Goal: Information Seeking & Learning: Find specific page/section

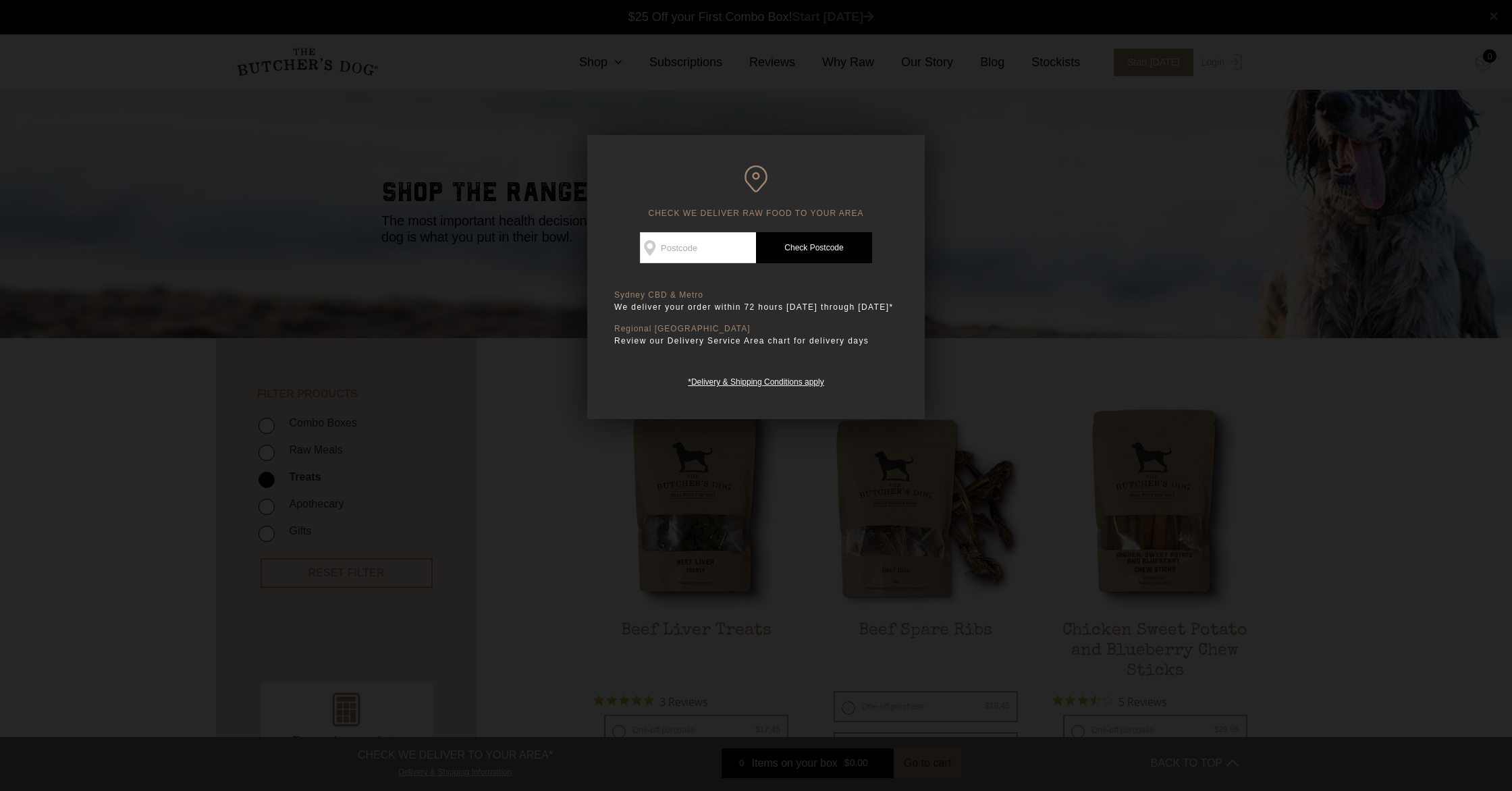
scroll to position [1, 0]
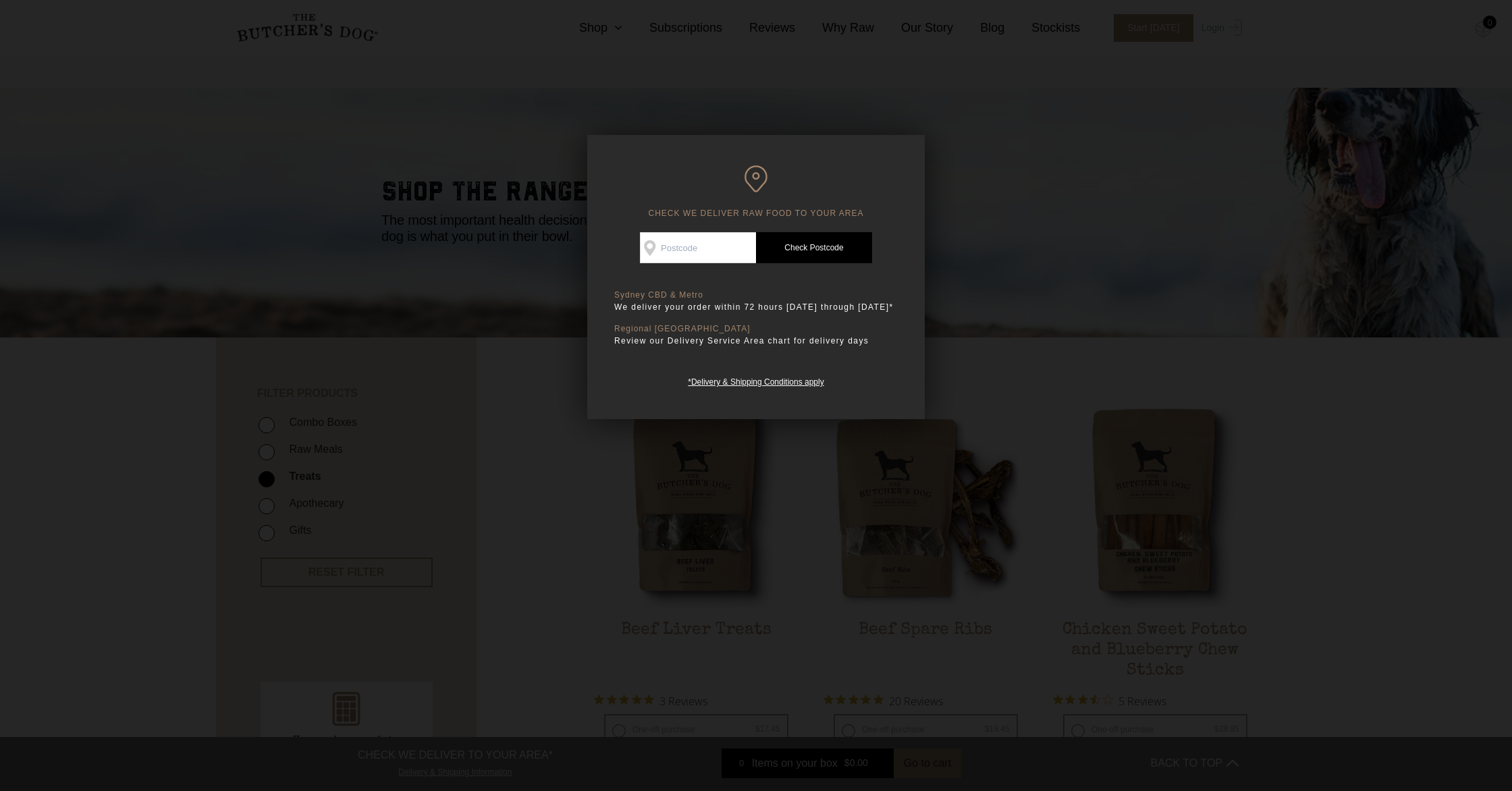
click at [1161, 273] on div at bounding box center [756, 395] width 1512 height 791
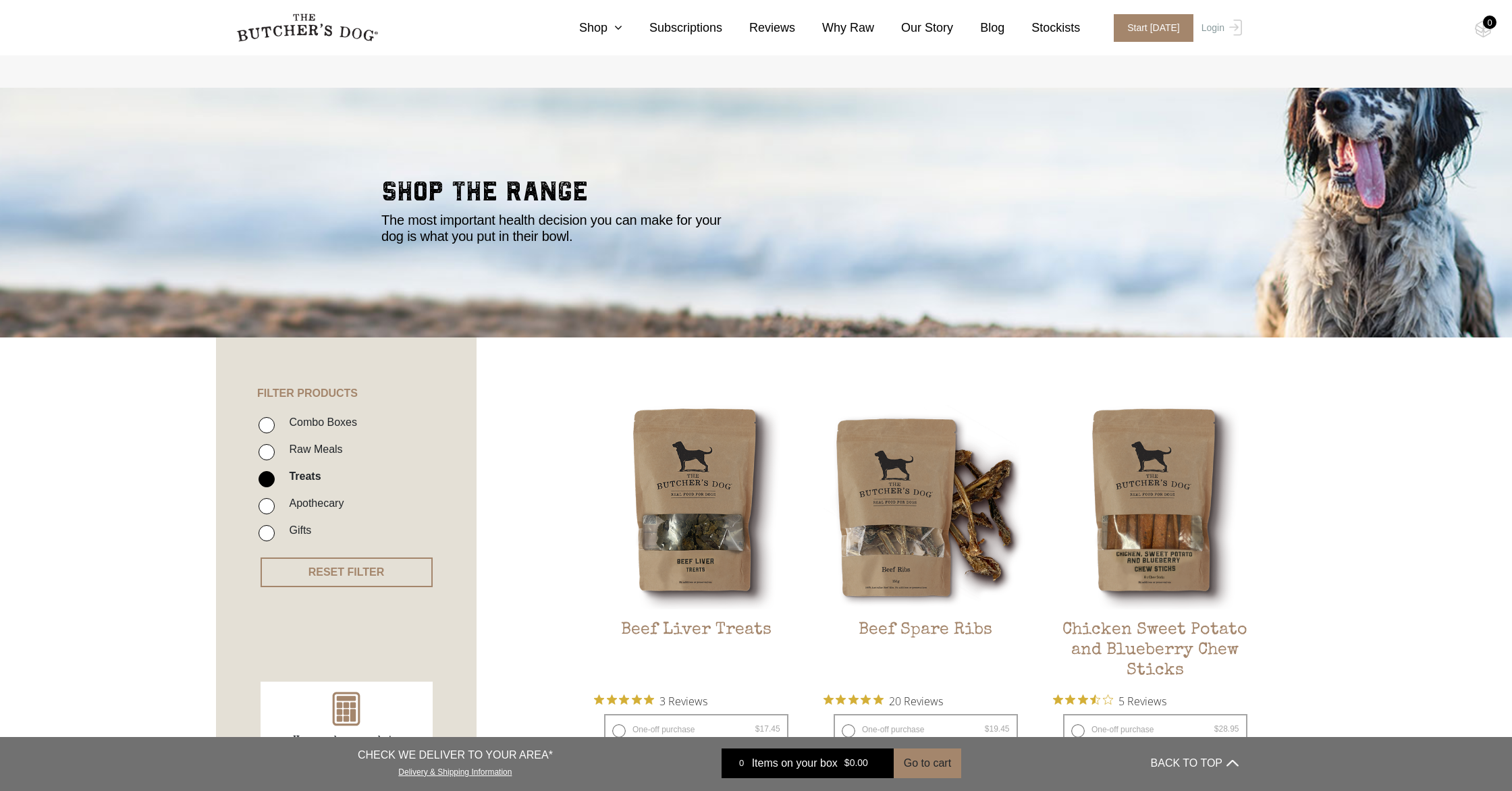
click at [309, 450] on label "Raw Meals" at bounding box center [312, 449] width 60 height 18
click at [275, 450] on input "Raw Meals" at bounding box center [267, 452] width 16 height 16
checkbox input "true"
click at [268, 475] on input "Treats" at bounding box center [267, 478] width 16 height 16
checkbox input "false"
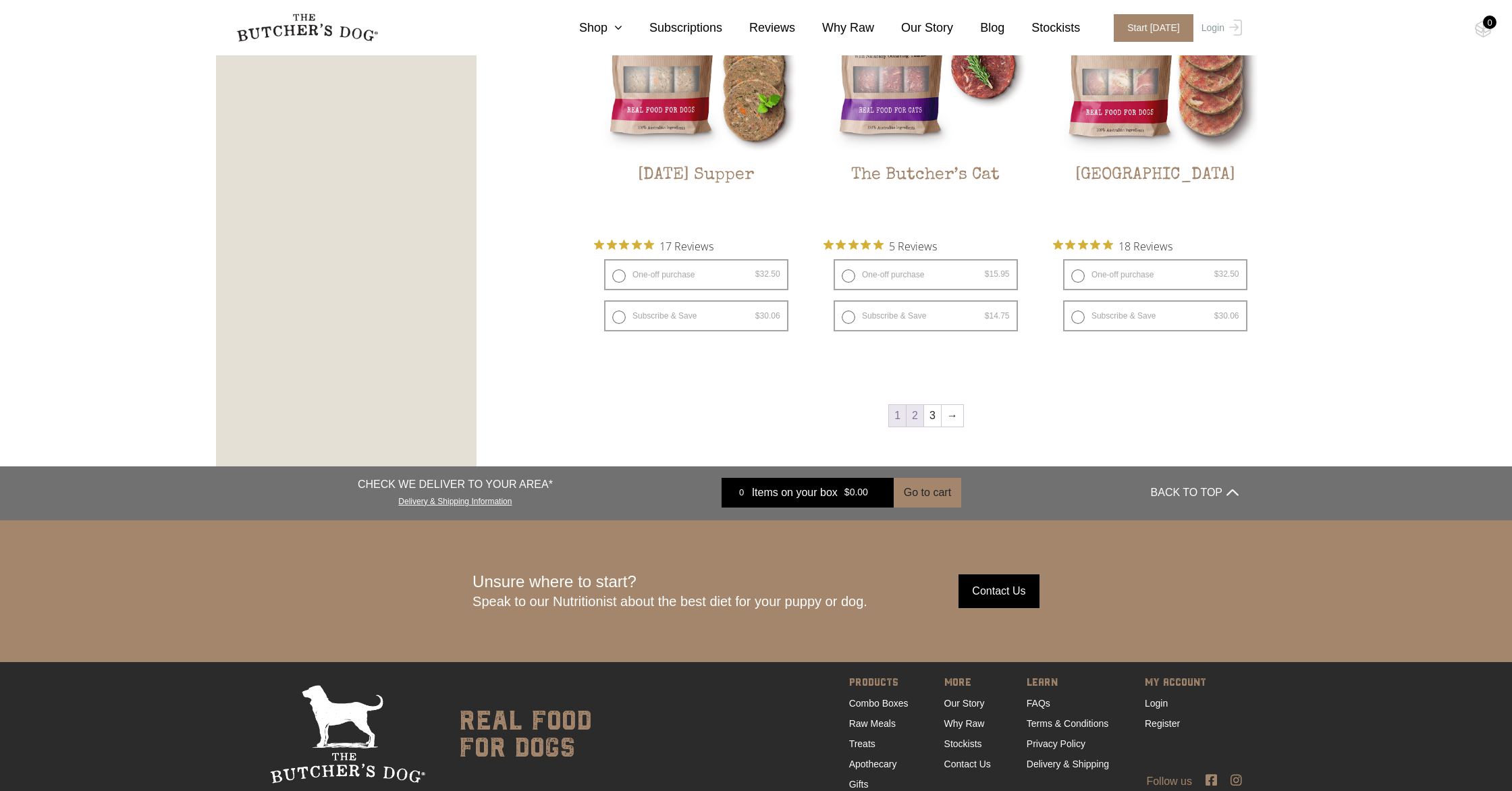
scroll to position [1848, 0]
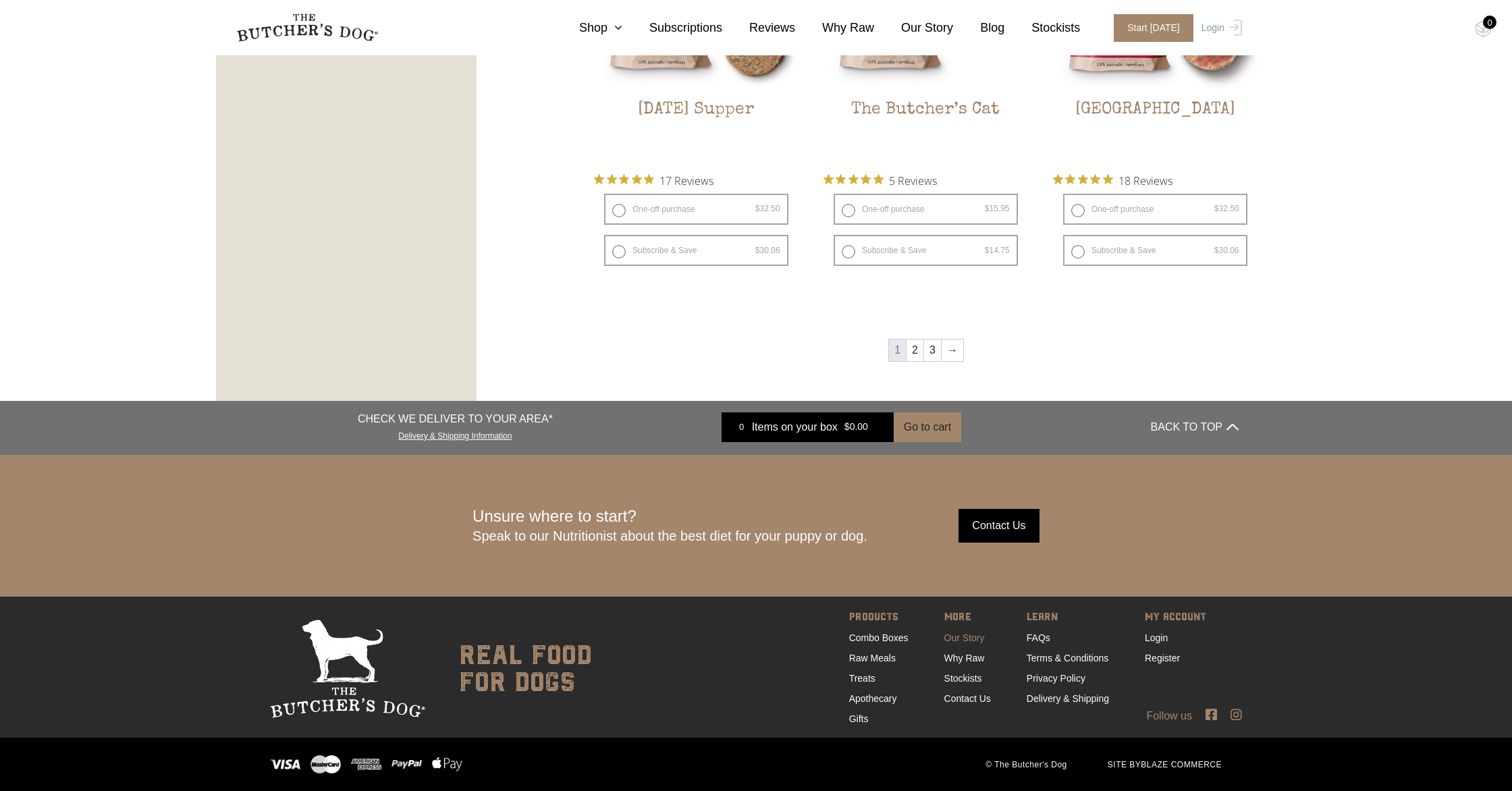
click at [964, 638] on link "Our Story" at bounding box center [965, 637] width 41 height 10
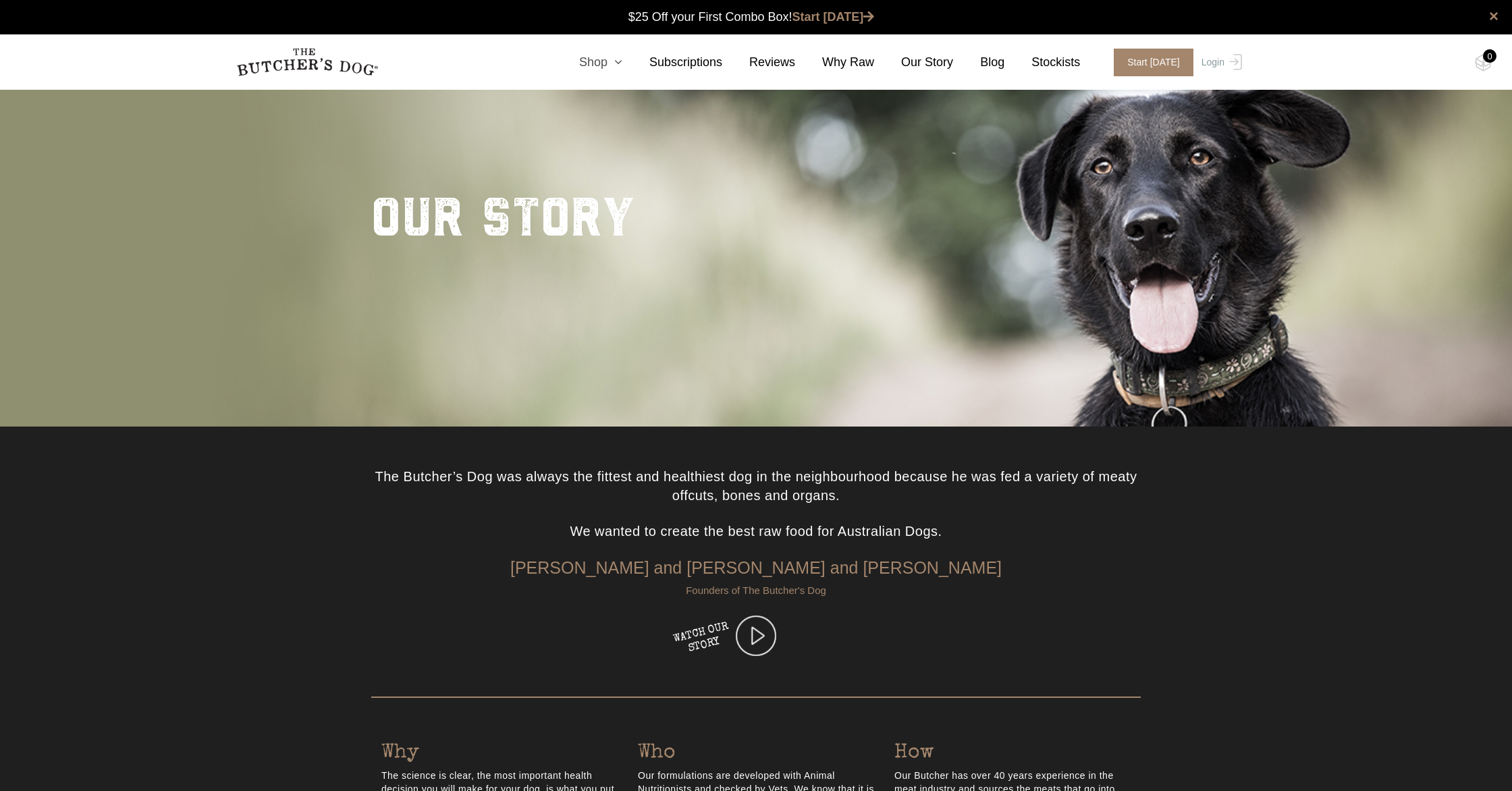
click at [597, 65] on link "Shop" at bounding box center [587, 62] width 70 height 18
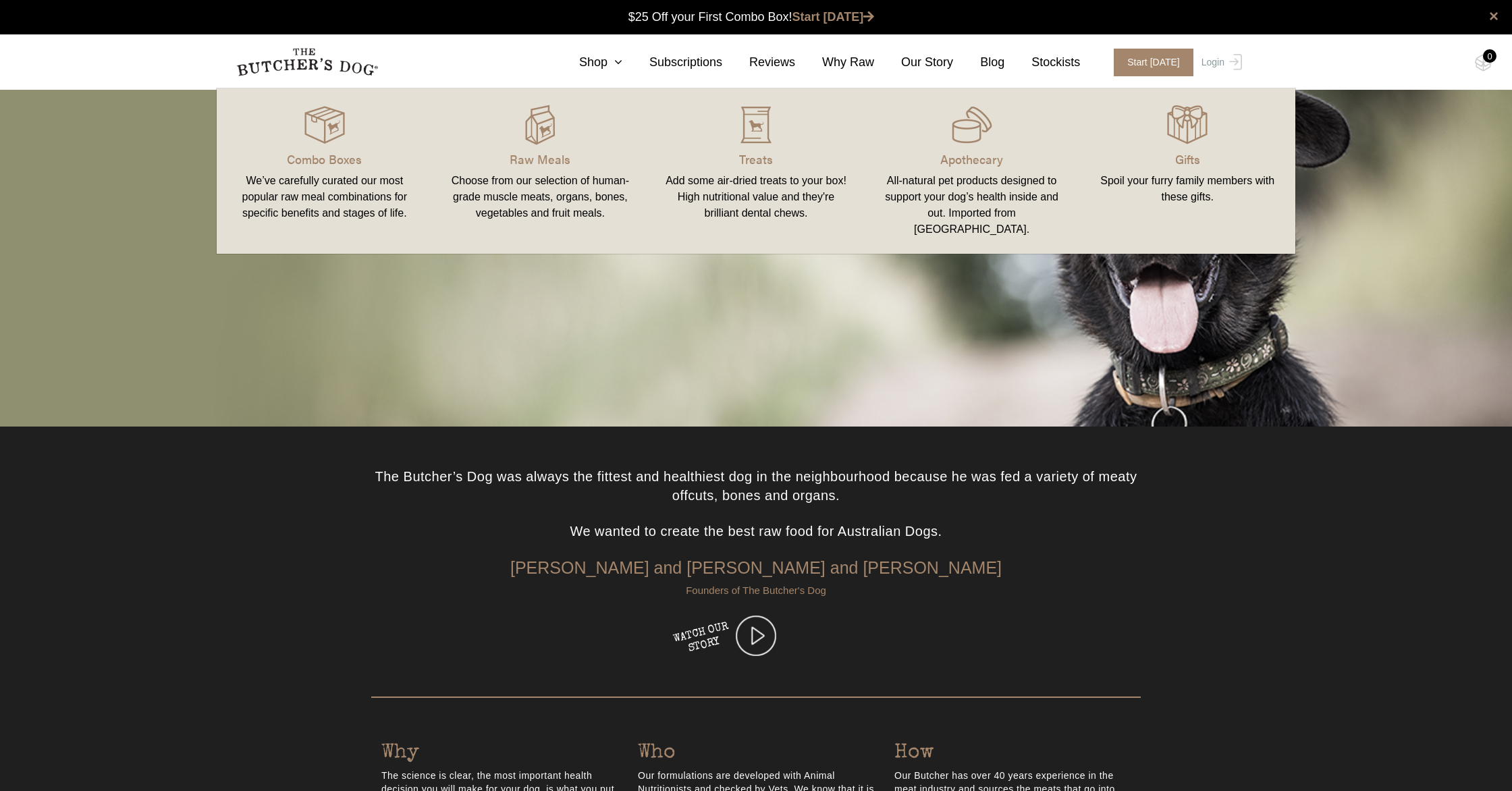
click at [556, 145] on link "Raw Meals Choose from our selection of human-grade muscle meats, organs, bones,…" at bounding box center [540, 171] width 216 height 138
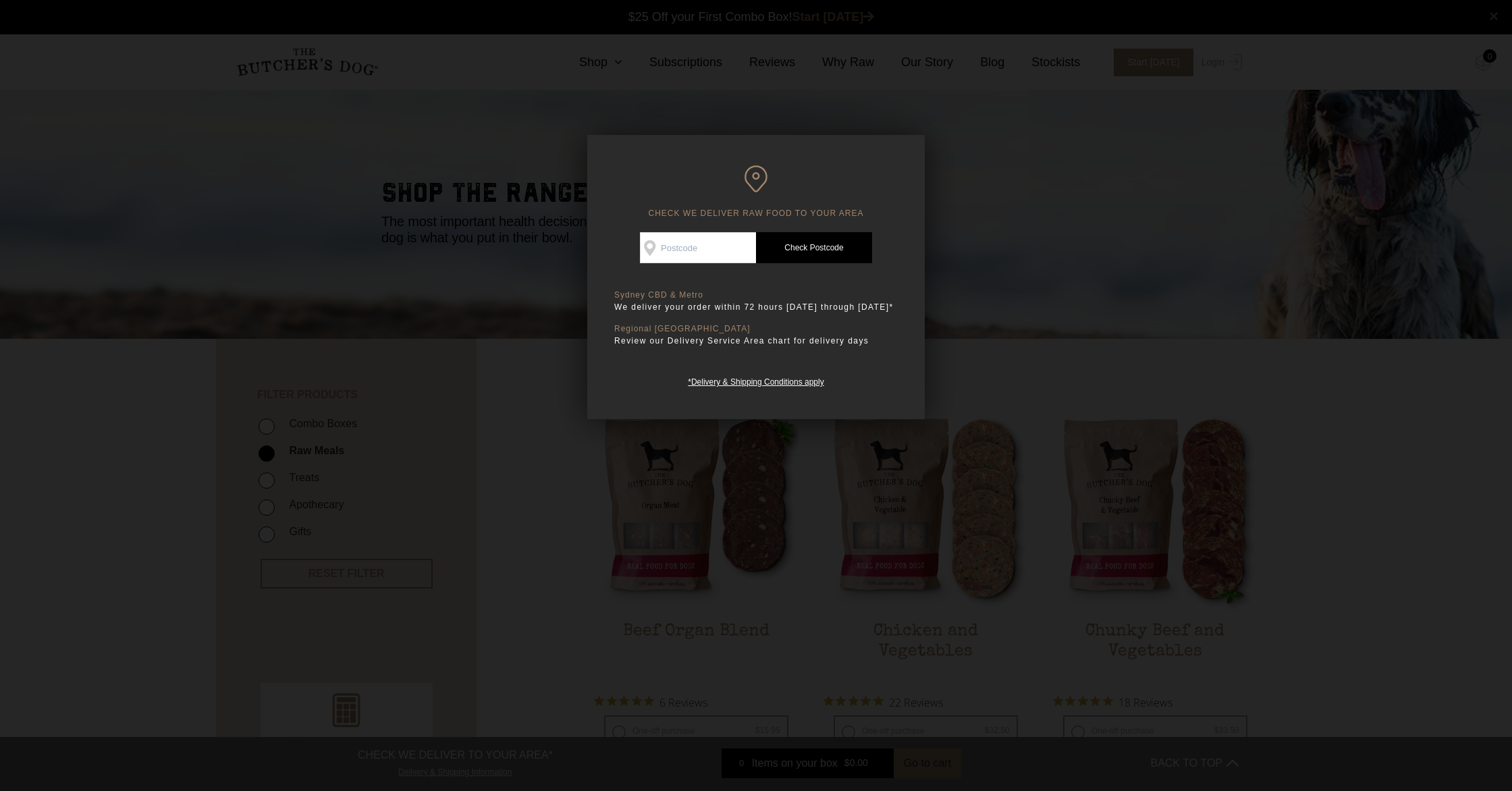
scroll to position [1, 0]
click at [708, 250] on input "Check Availability At" at bounding box center [698, 248] width 116 height 31
click at [938, 278] on div at bounding box center [756, 395] width 1512 height 791
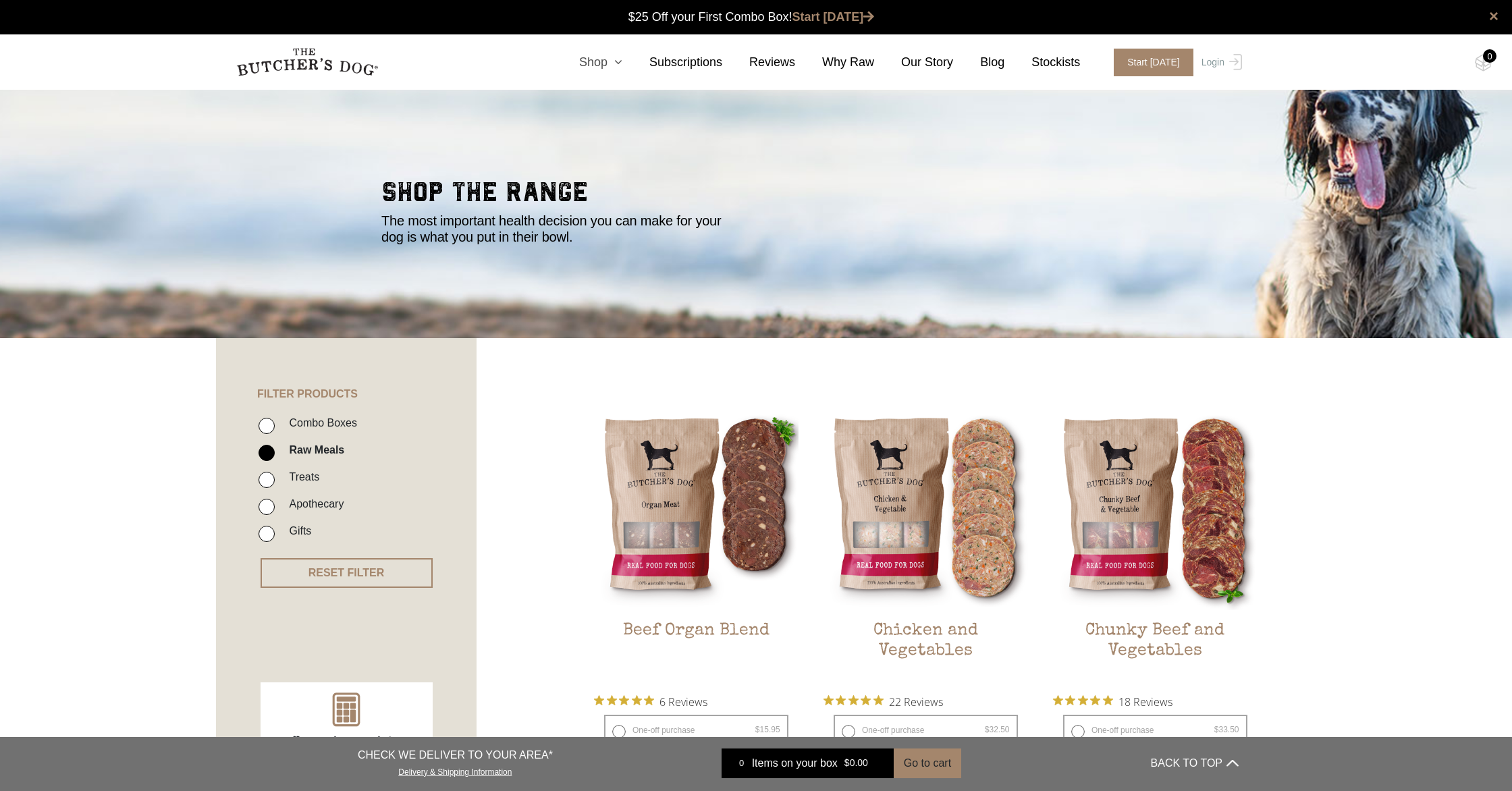
click at [616, 62] on icon at bounding box center [614, 62] width 15 height 12
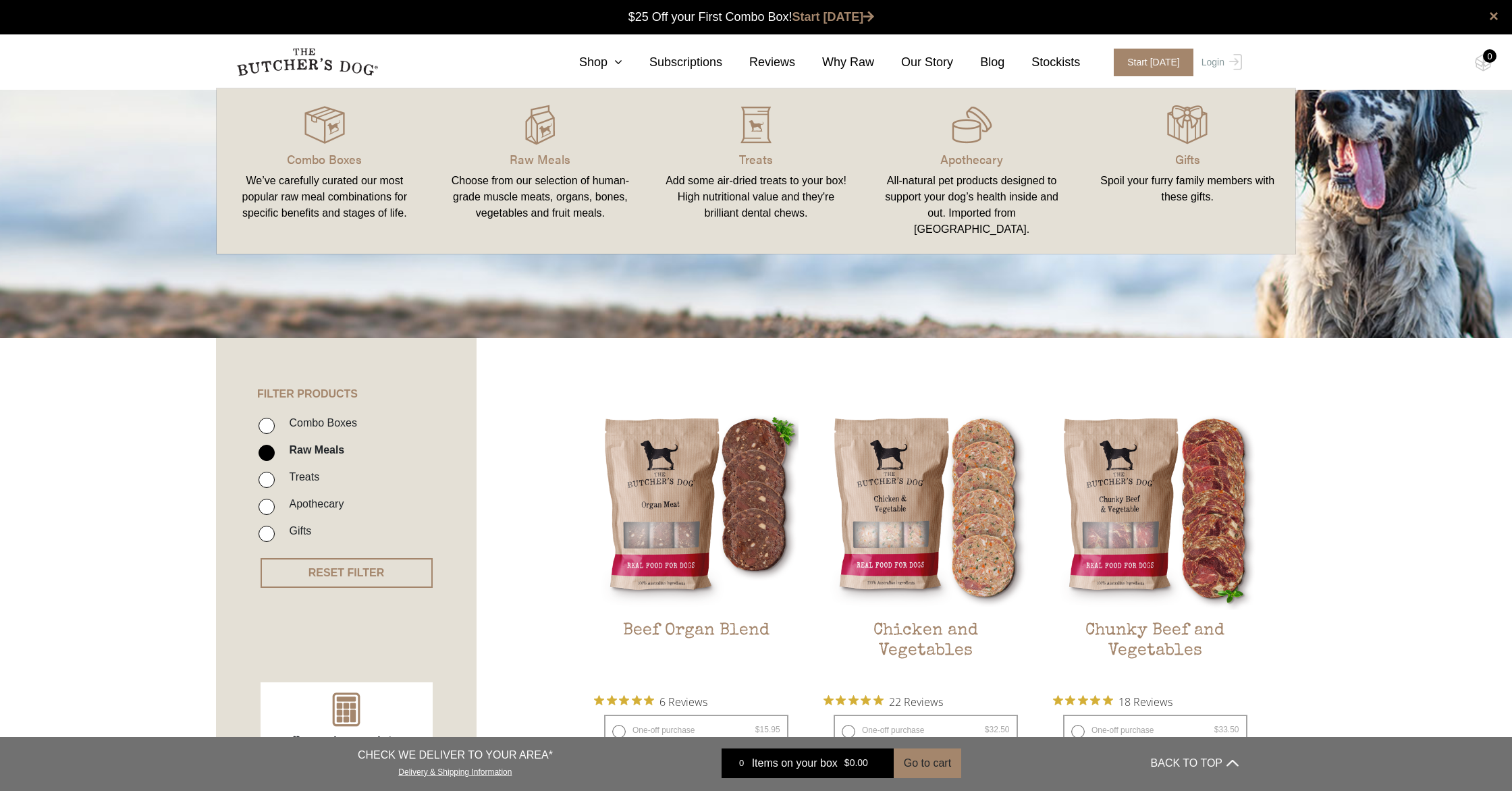
click at [637, 287] on section "shop the range The most important health decision you can make for your dog is …" at bounding box center [756, 213] width 1512 height 250
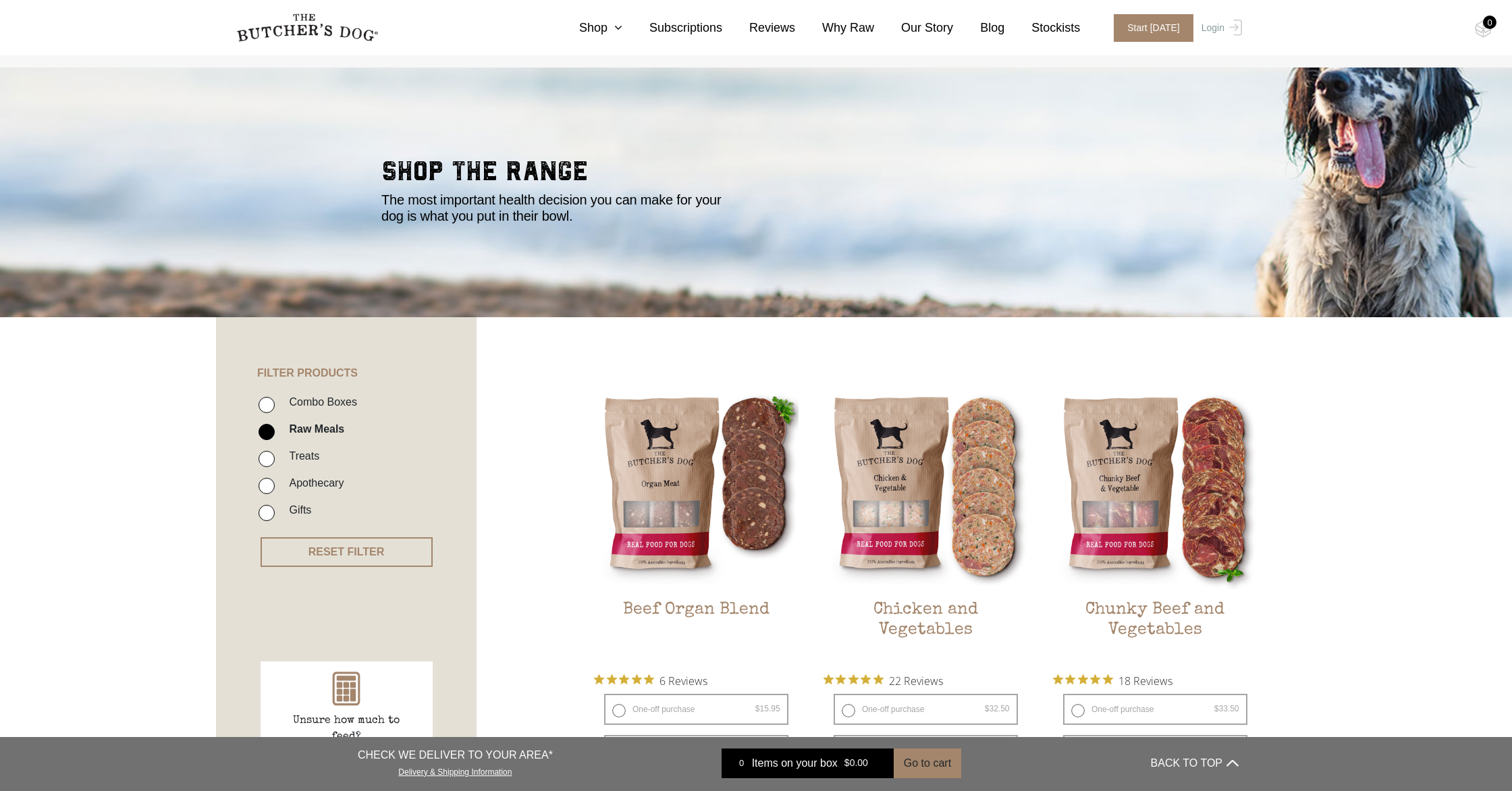
scroll to position [0, 0]
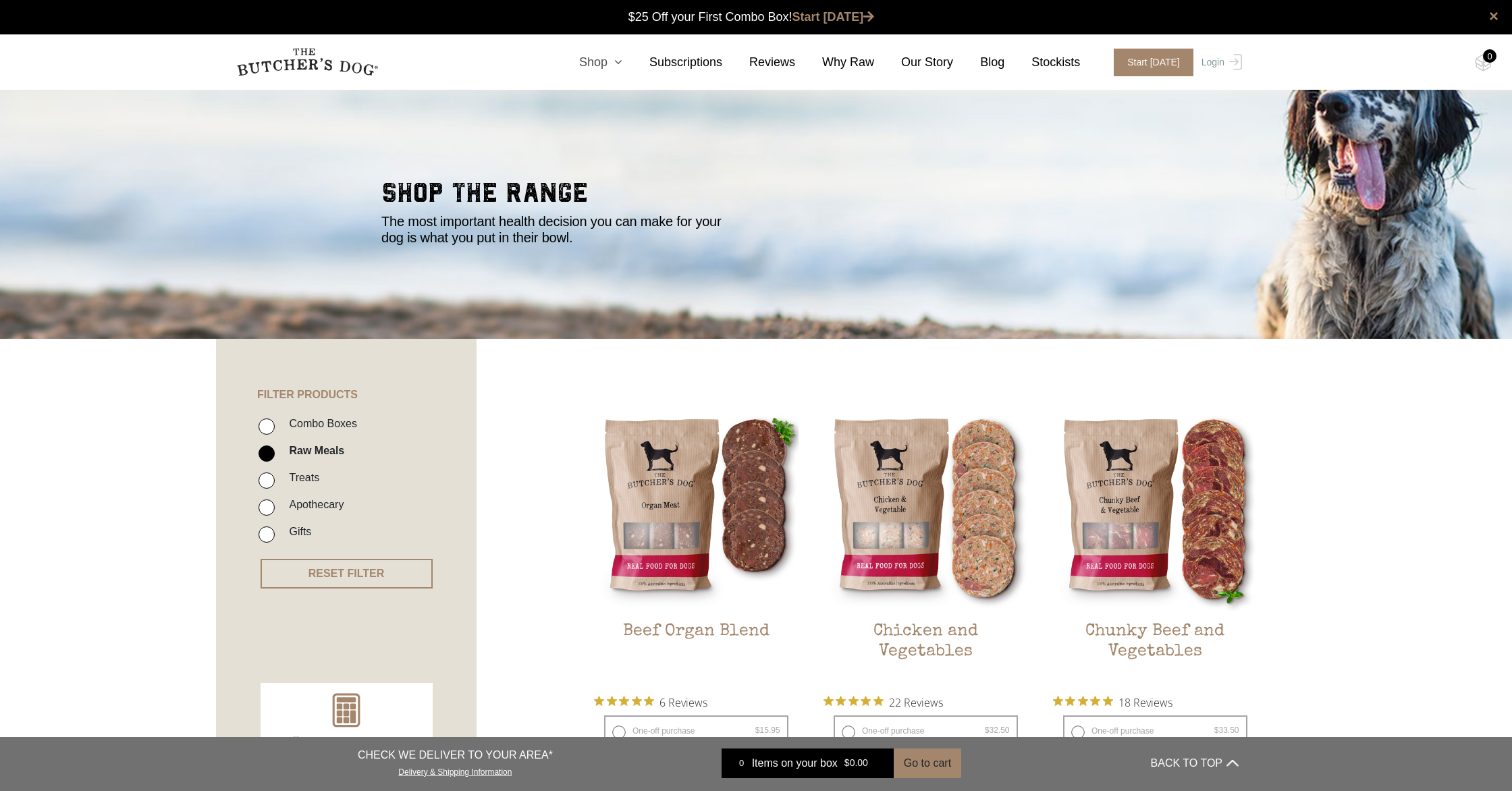
click at [598, 64] on link "Shop" at bounding box center [587, 62] width 70 height 18
click at [609, 62] on link "Shop" at bounding box center [587, 62] width 70 height 18
click at [623, 64] on icon at bounding box center [614, 62] width 15 height 12
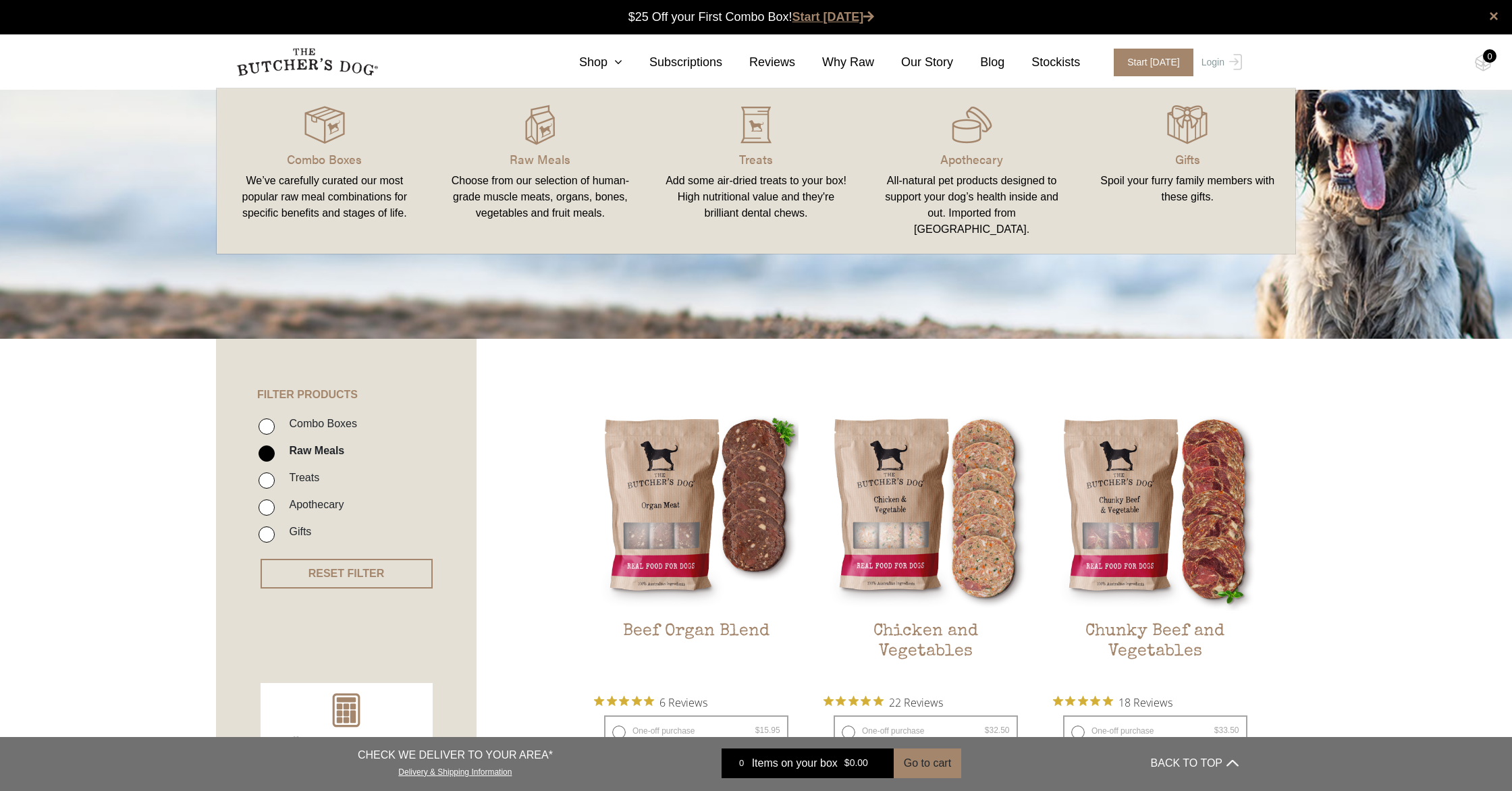
click at [835, 10] on link "Start [DATE]" at bounding box center [834, 16] width 83 height 13
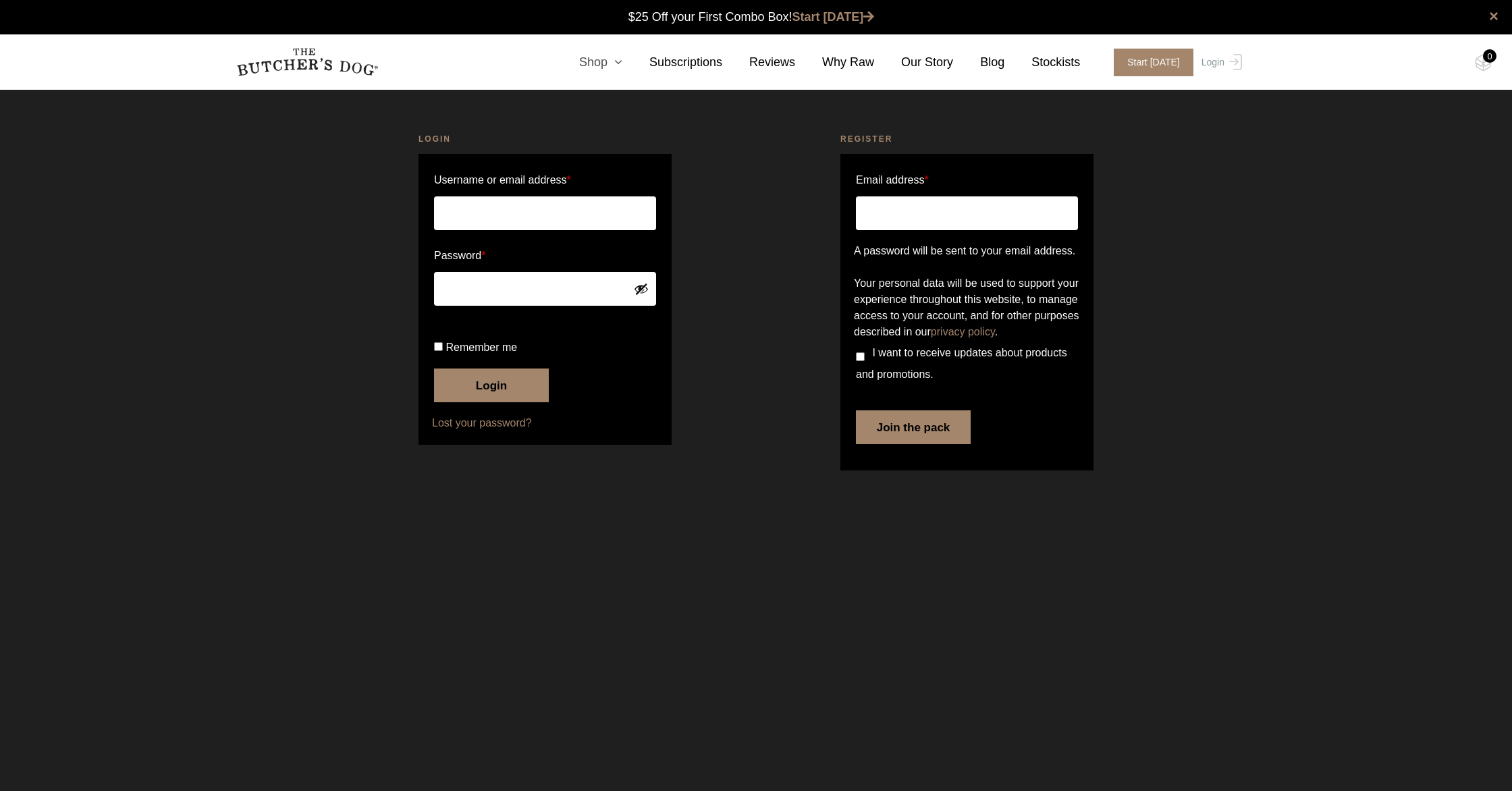
click at [604, 62] on link "Shop" at bounding box center [587, 62] width 70 height 18
click at [601, 63] on link "Shop" at bounding box center [587, 62] width 70 height 18
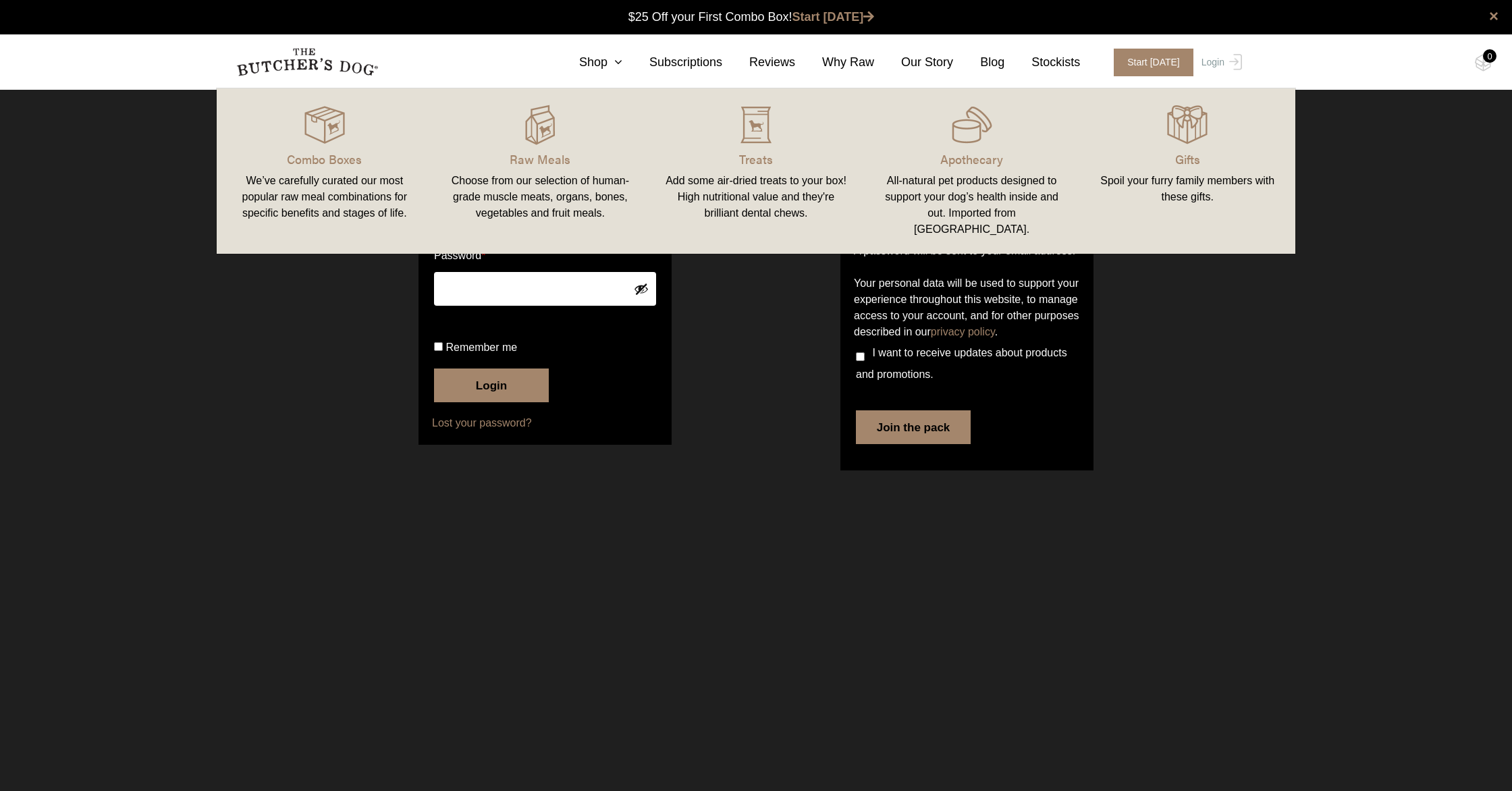
drag, startPoint x: 351, startPoint y: 356, endPoint x: 330, endPoint y: 349, distance: 22.1
click at [351, 355] on div "Login Username or email address * Password * Remember me Login Lost your passwo…" at bounding box center [545, 304] width 422 height 376
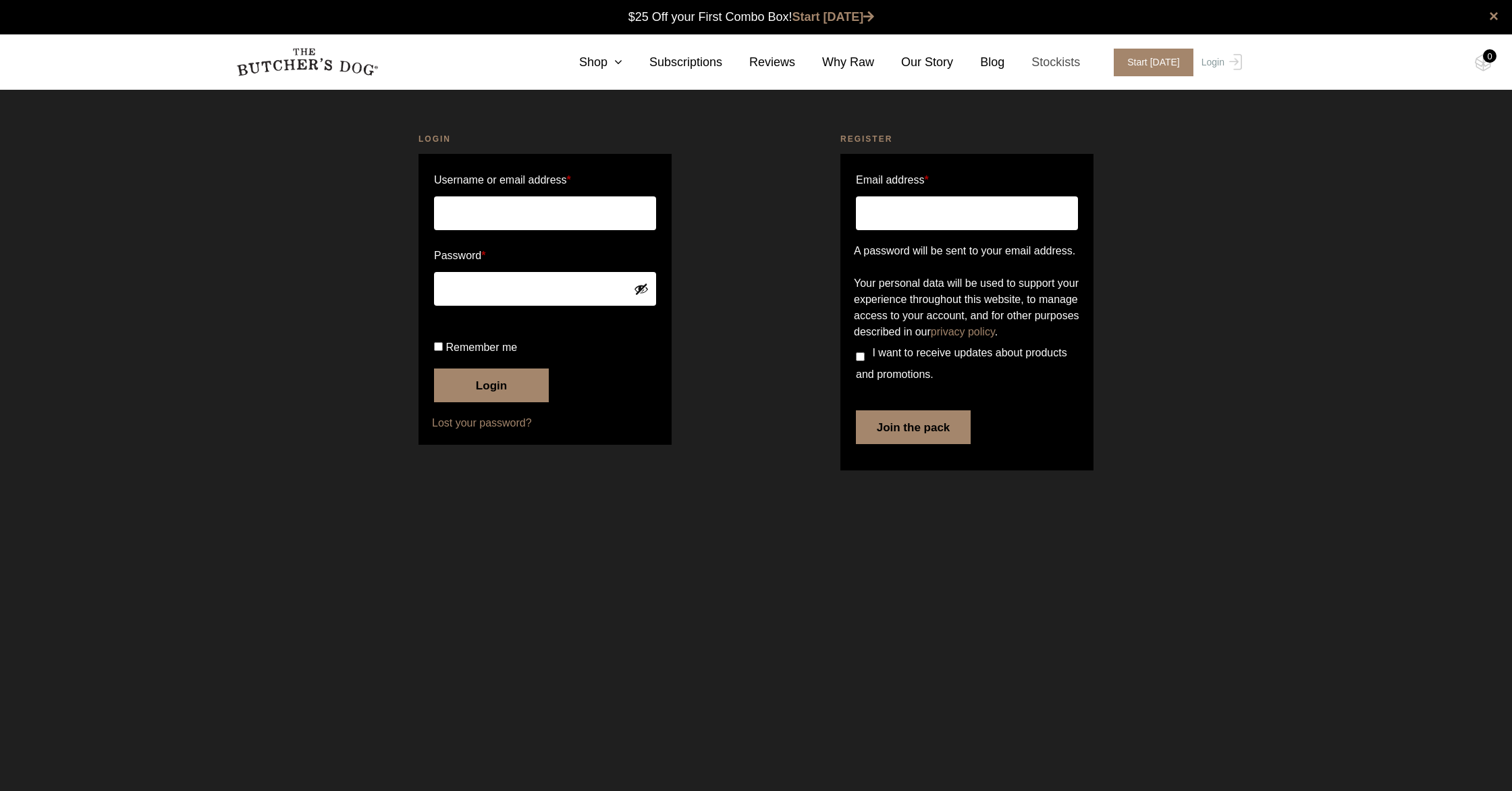
click at [1050, 61] on link "Stockists" at bounding box center [1043, 62] width 76 height 18
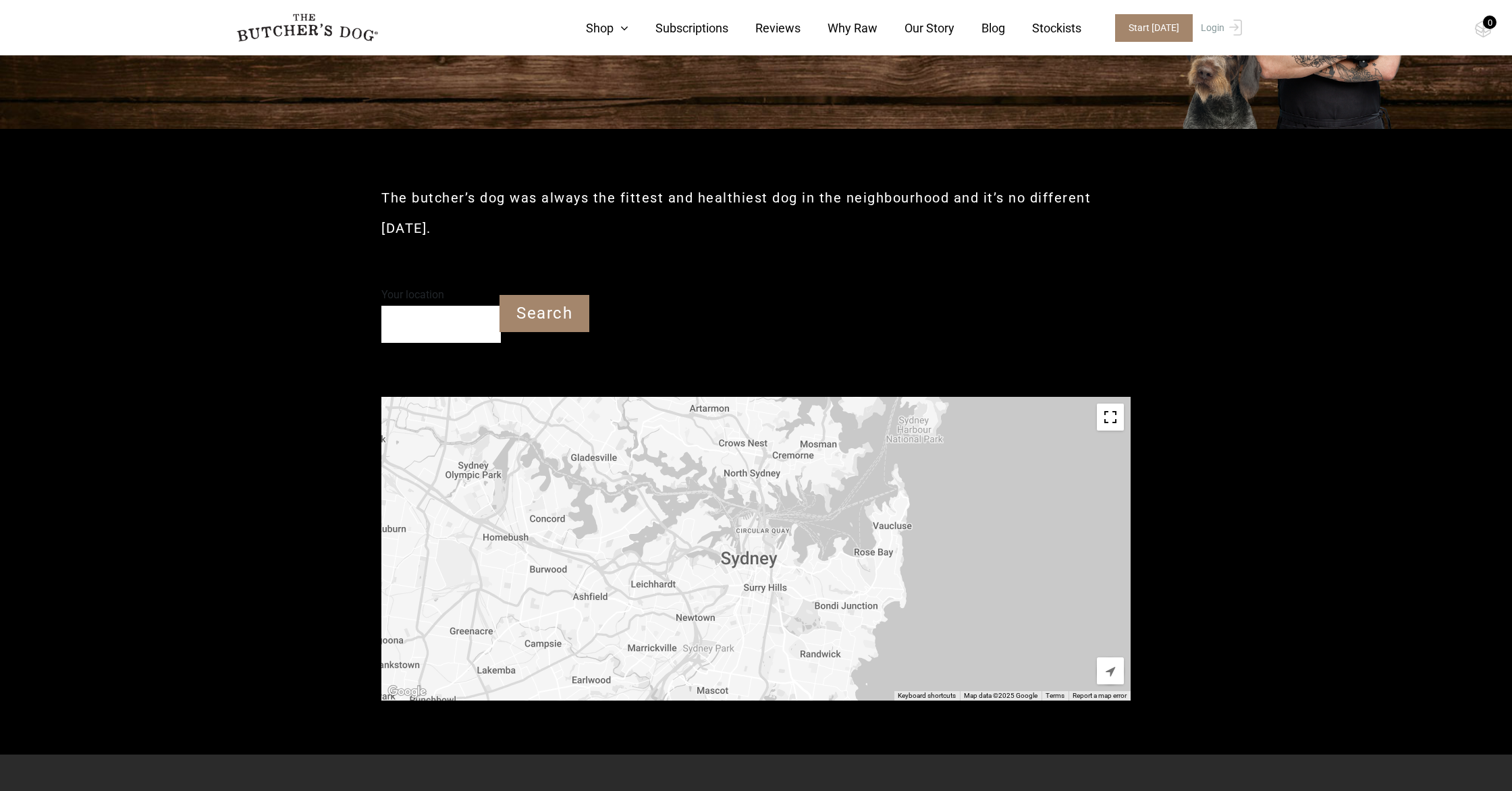
scroll to position [236, 0]
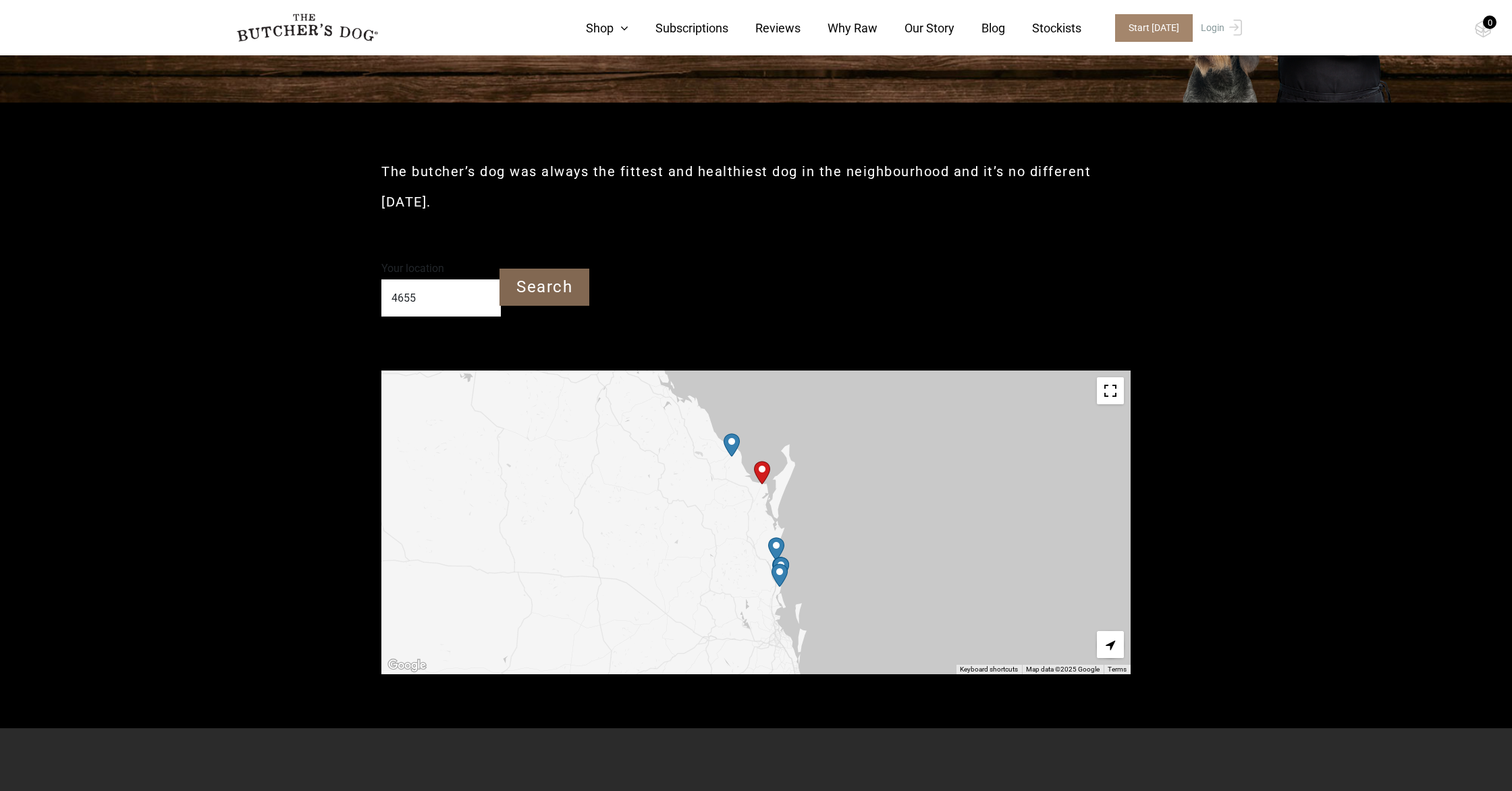
click at [547, 269] on input "Search" at bounding box center [544, 287] width 90 height 37
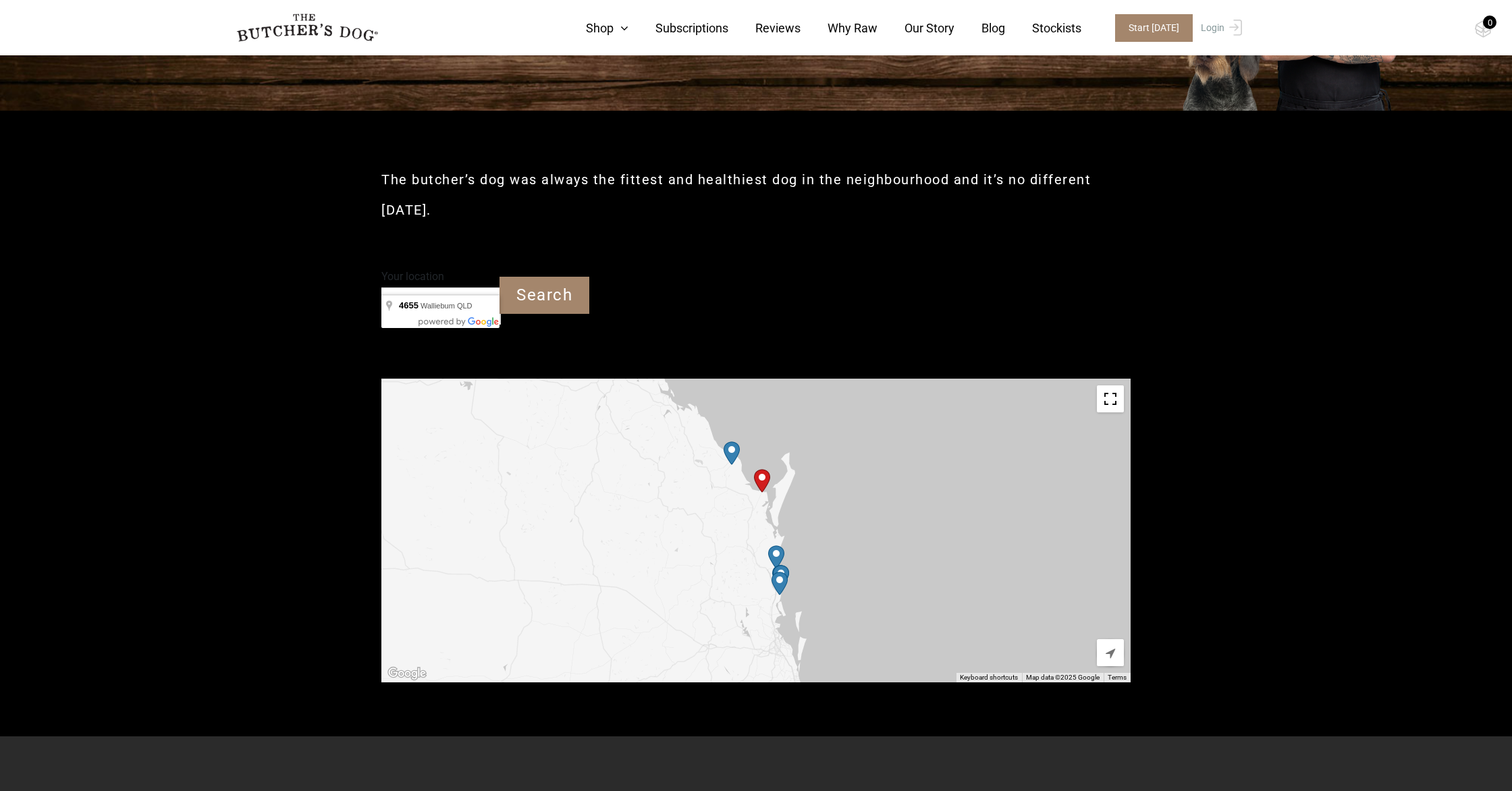
scroll to position [221, 0]
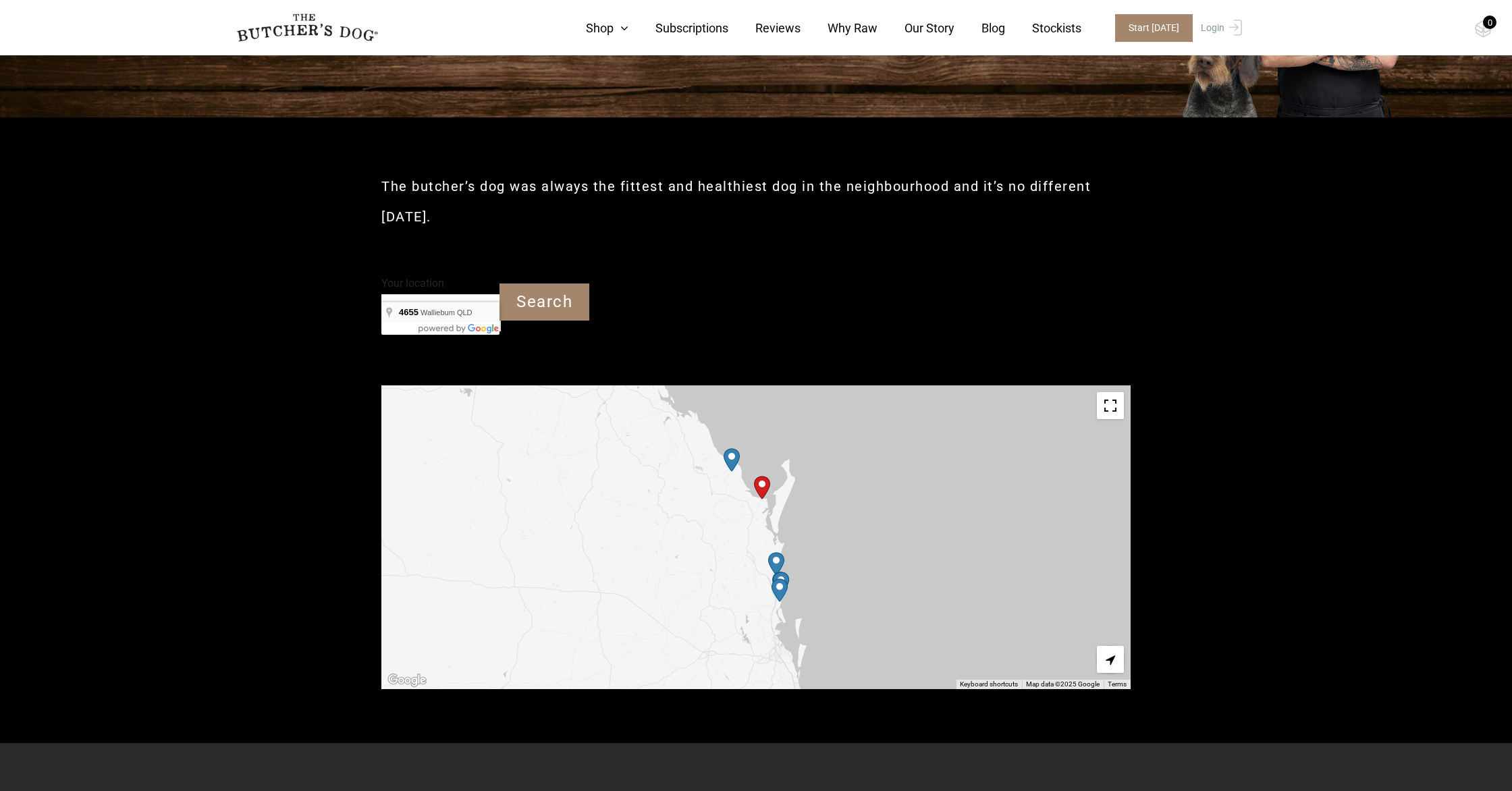
type input "Walliebum QLD 4655"
click at [731, 448] on img "Petbarn – Bundaberg" at bounding box center [730, 460] width 16 height 24
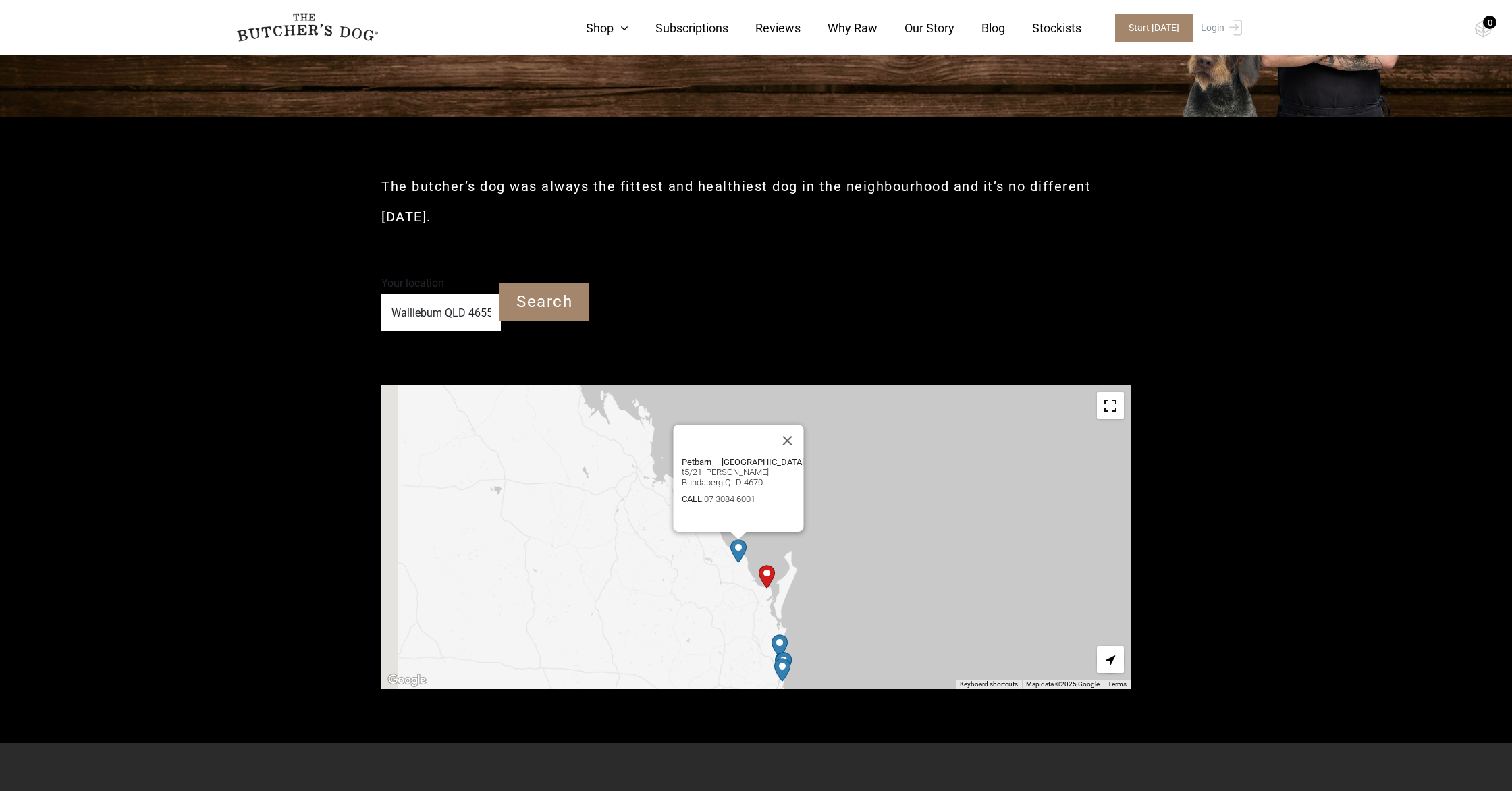
scroll to position [222, 0]
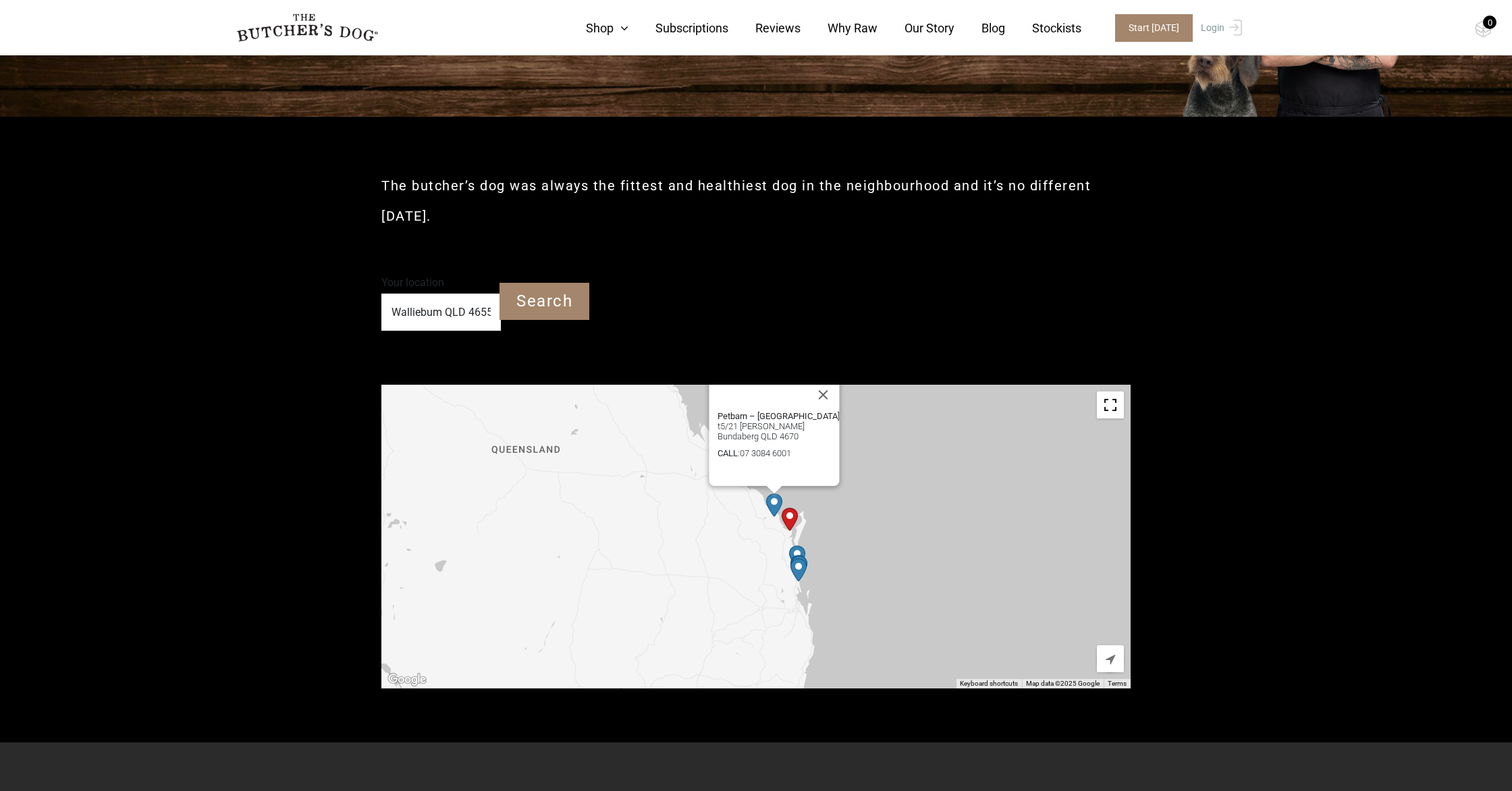
click at [798, 546] on img "Petbarn – Noosa" at bounding box center [797, 557] width 16 height 24
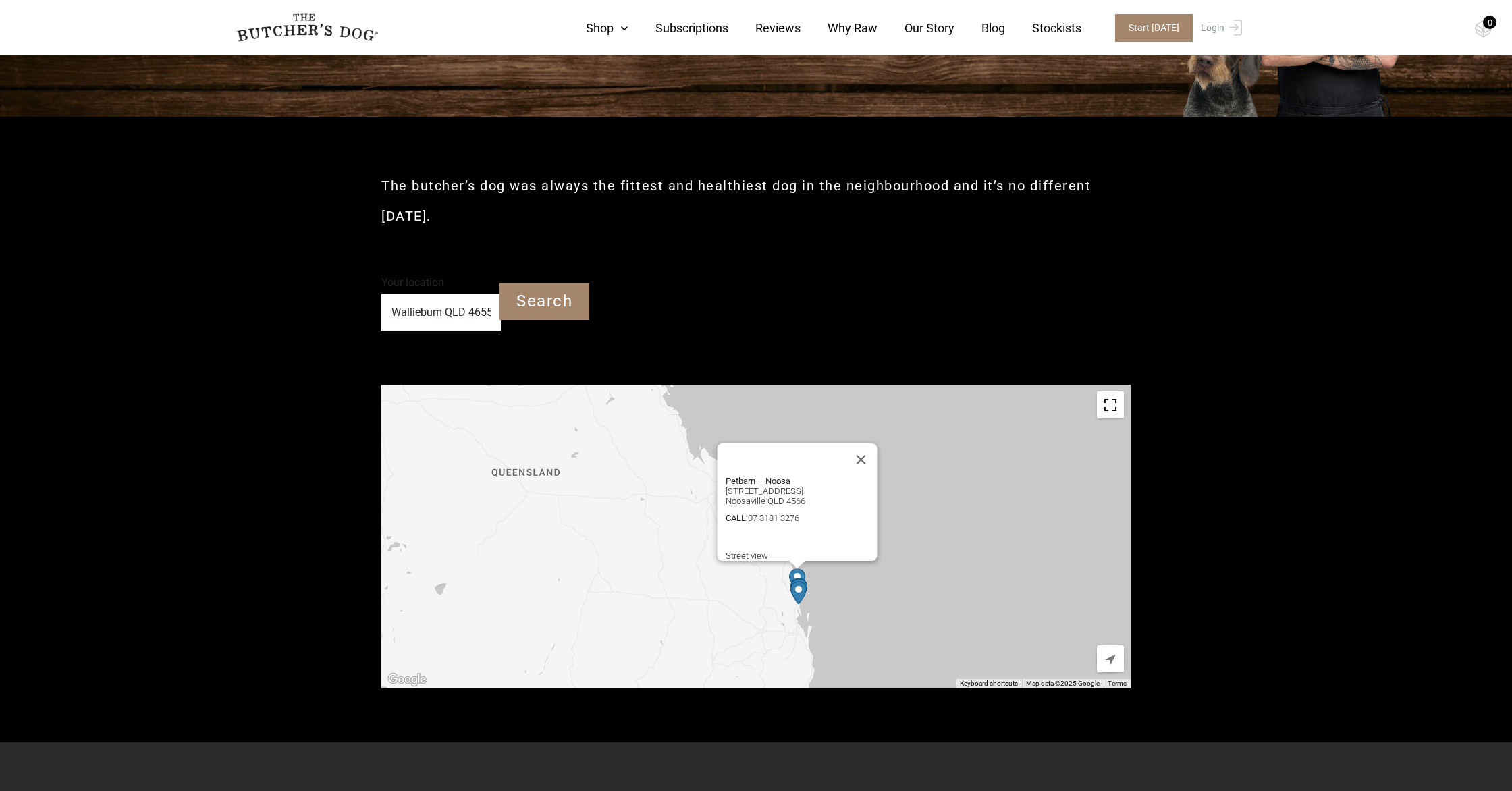
click at [1060, 451] on div "Petbarn – Noosa 28 Eenie Creek Rd, Noosaville QLD 4566 Noosaville QLD 4566 CALL…" at bounding box center [756, 536] width 749 height 304
drag, startPoint x: 928, startPoint y: 221, endPoint x: 952, endPoint y: 184, distance: 44.1
click at [930, 212] on div "The butcher’s dog was always the fittest and healthiest dog in the neighbourhoo…" at bounding box center [756, 194] width 749 height 155
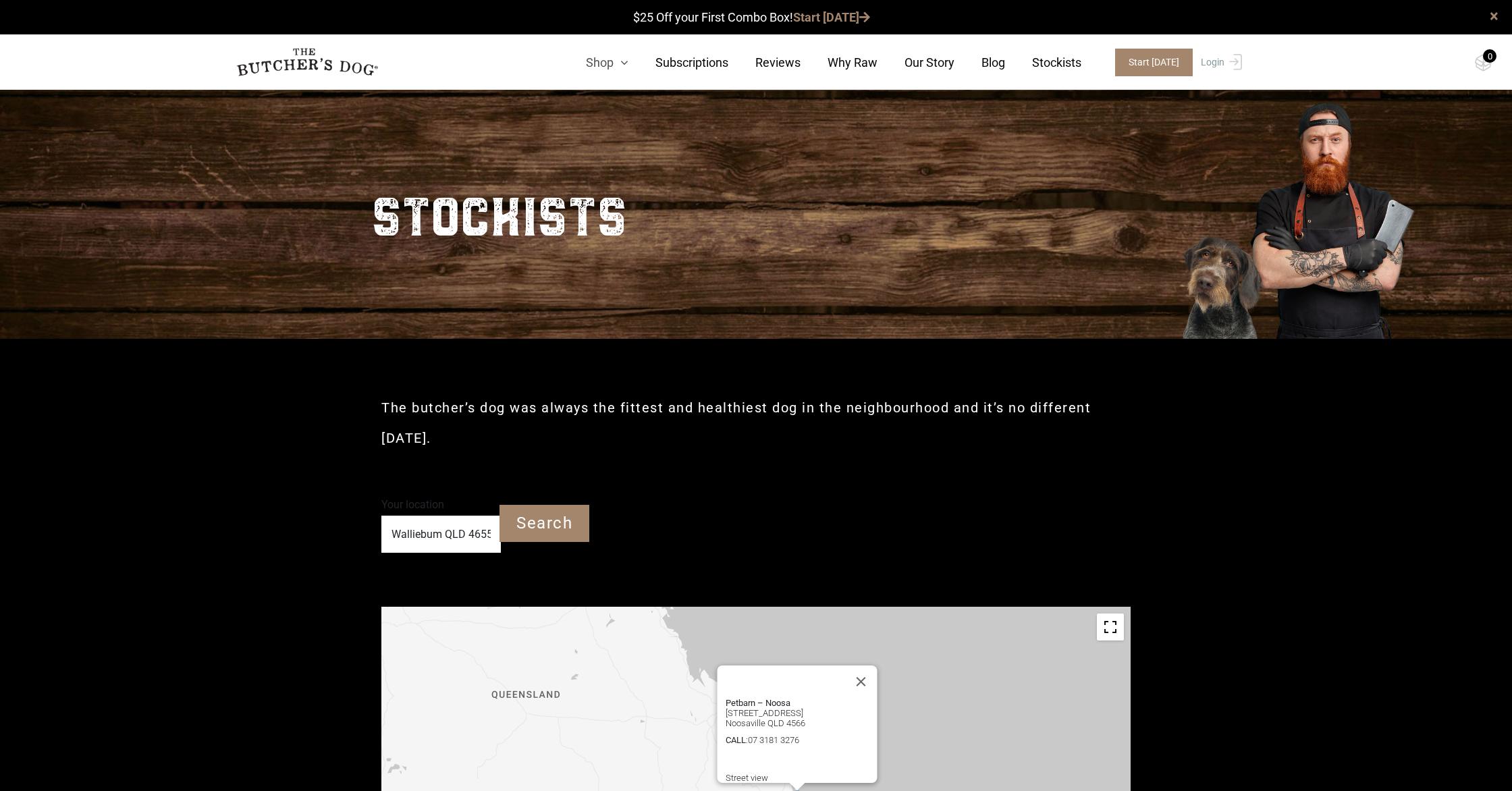
click at [605, 62] on link "Shop" at bounding box center [593, 62] width 69 height 18
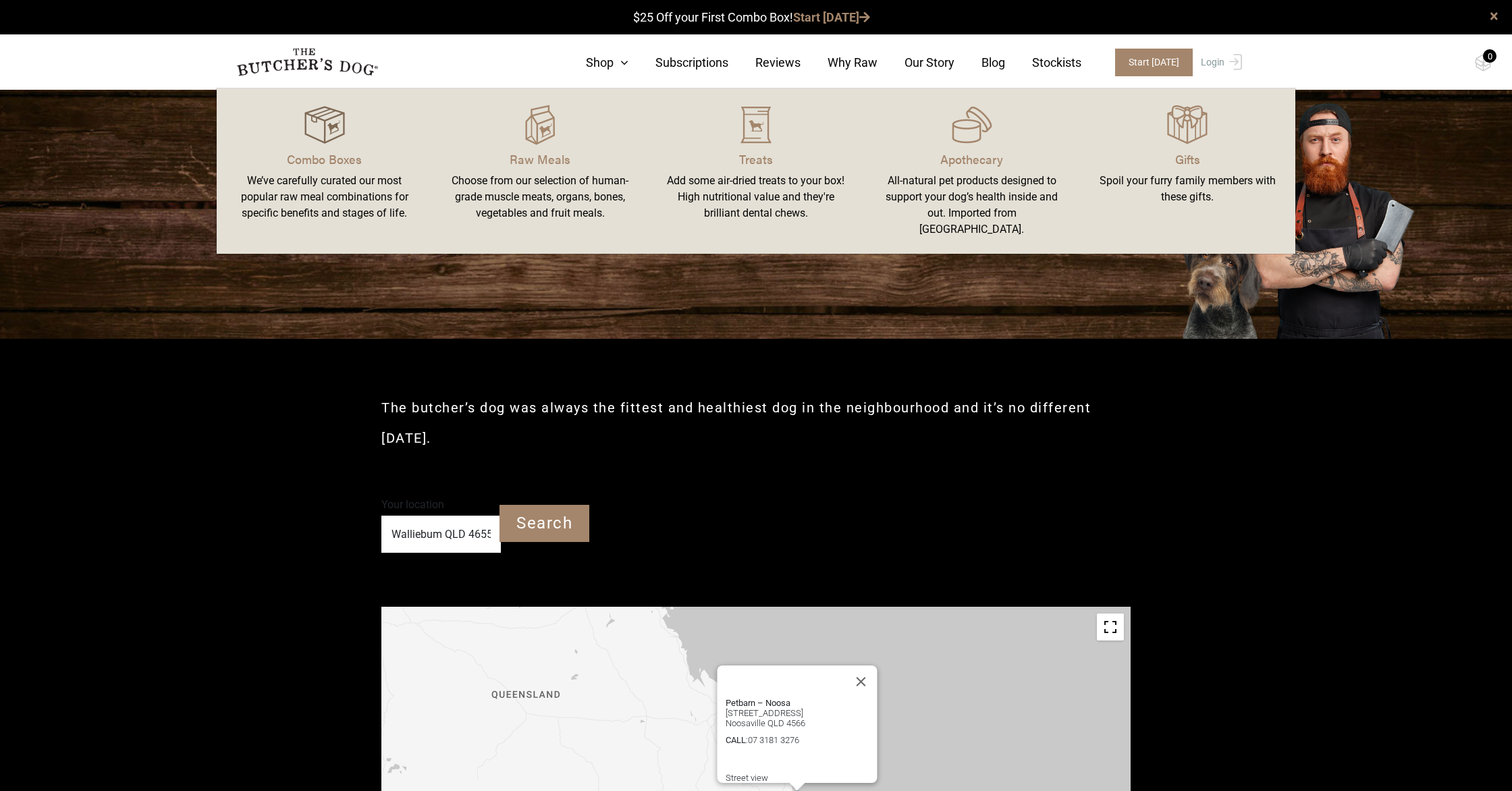
click at [336, 129] on img at bounding box center [325, 125] width 41 height 41
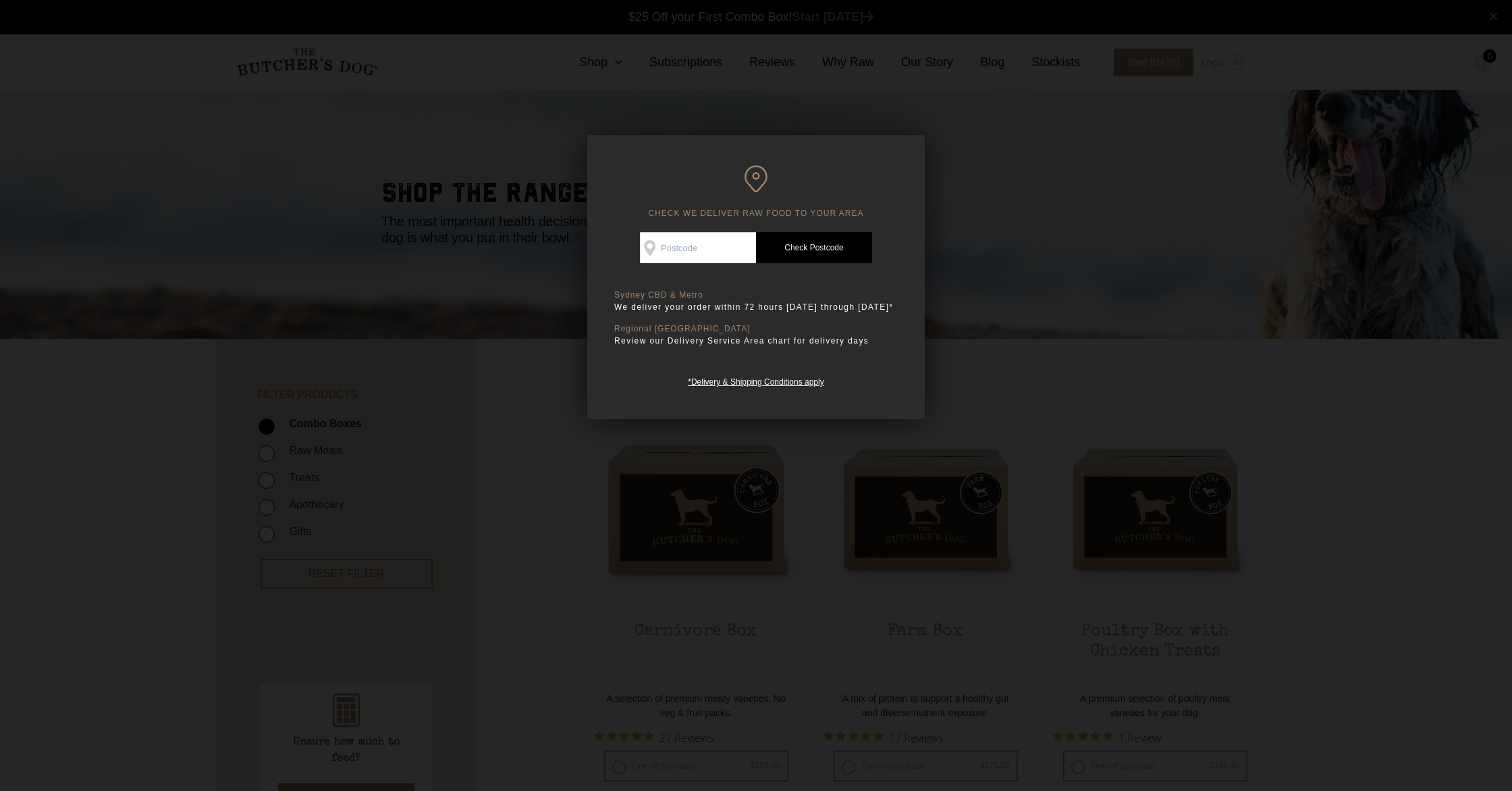
scroll to position [1, 0]
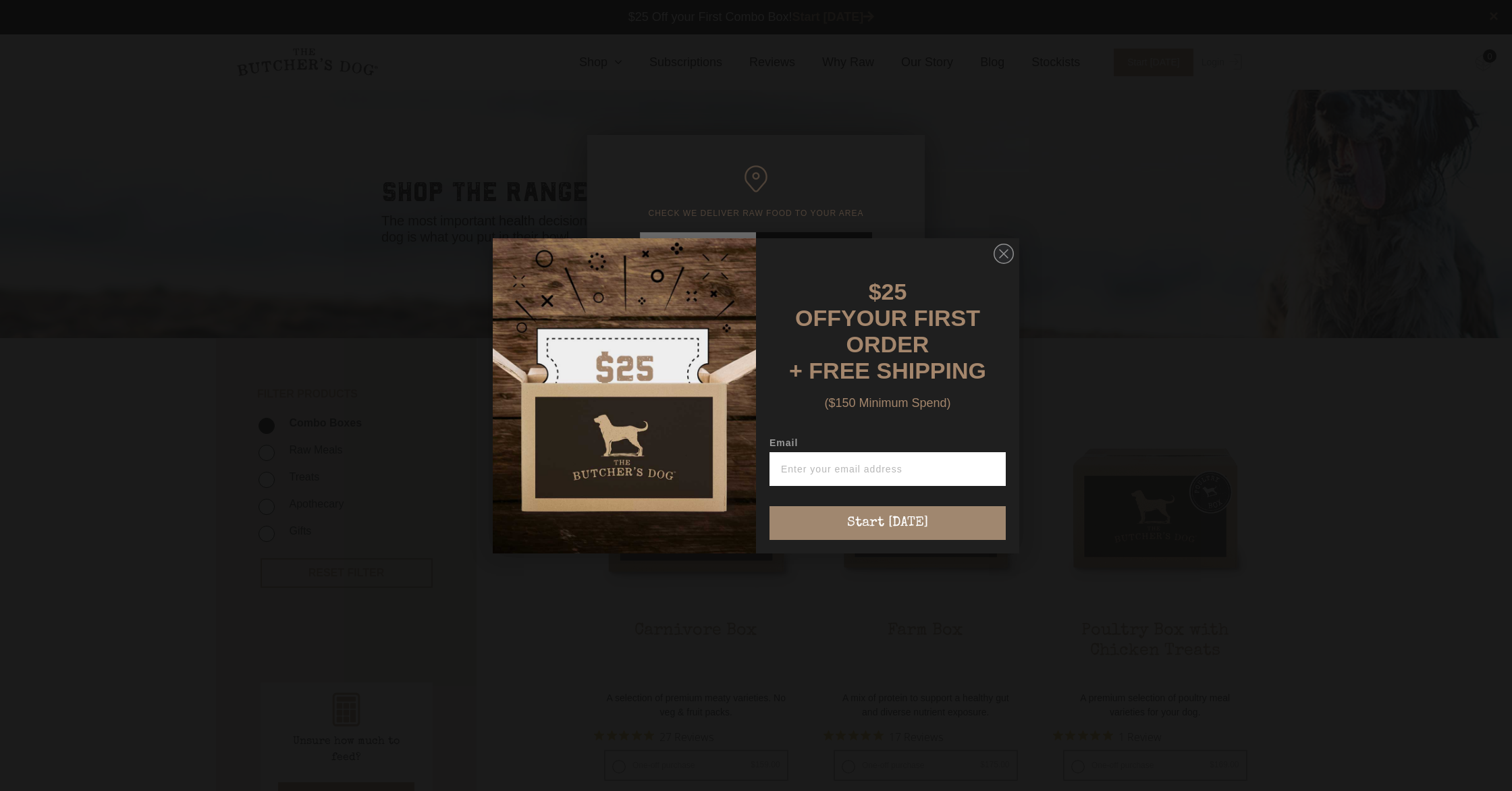
drag, startPoint x: 1008, startPoint y: 265, endPoint x: 901, endPoint y: 251, distance: 107.9
click at [1006, 263] on circle "Close dialog" at bounding box center [1004, 253] width 20 height 20
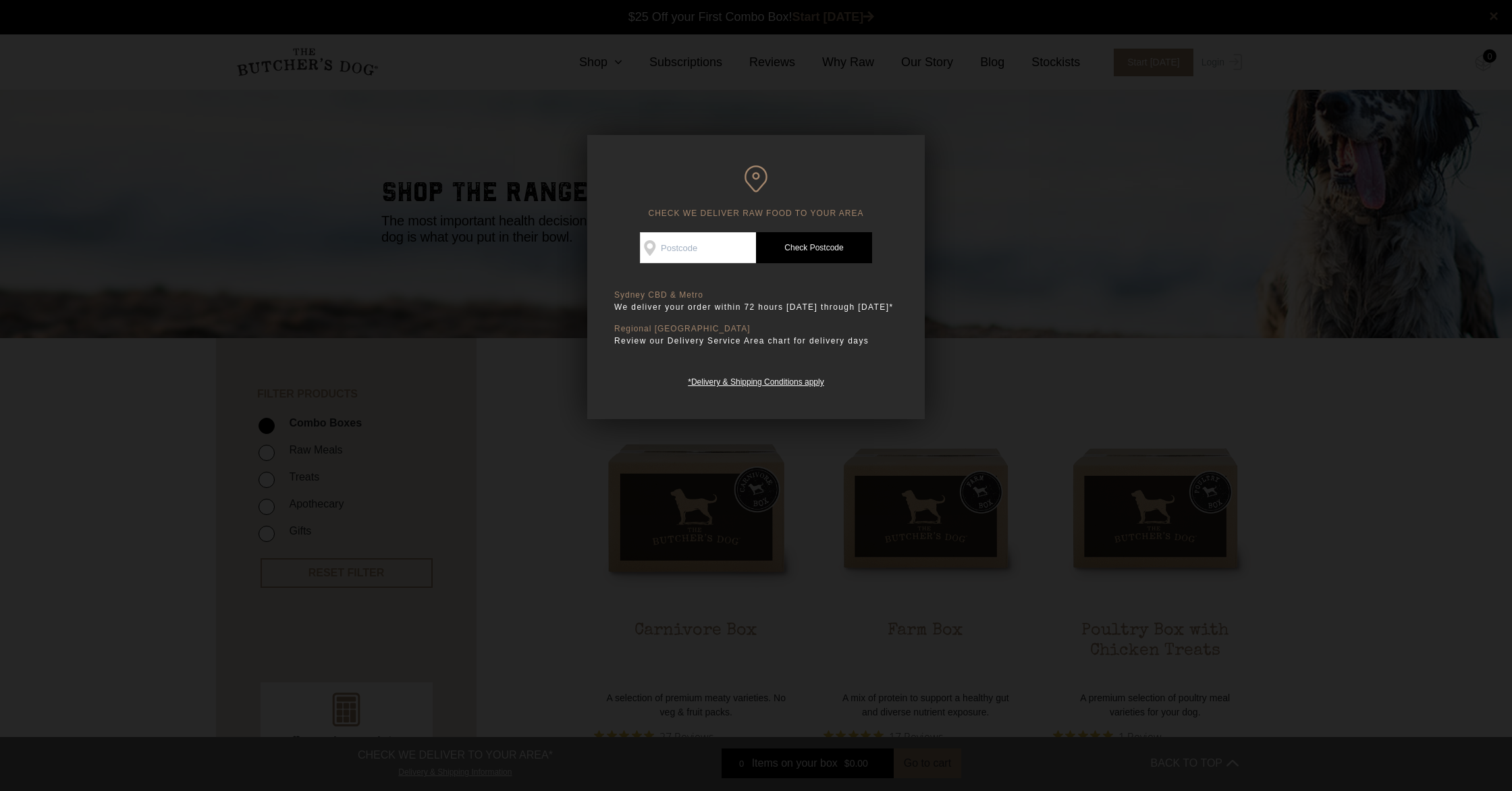
click at [701, 242] on input "Check Availability At" at bounding box center [698, 248] width 116 height 31
type input "4655"
click at [830, 245] on link "Check Postcode" at bounding box center [814, 248] width 116 height 31
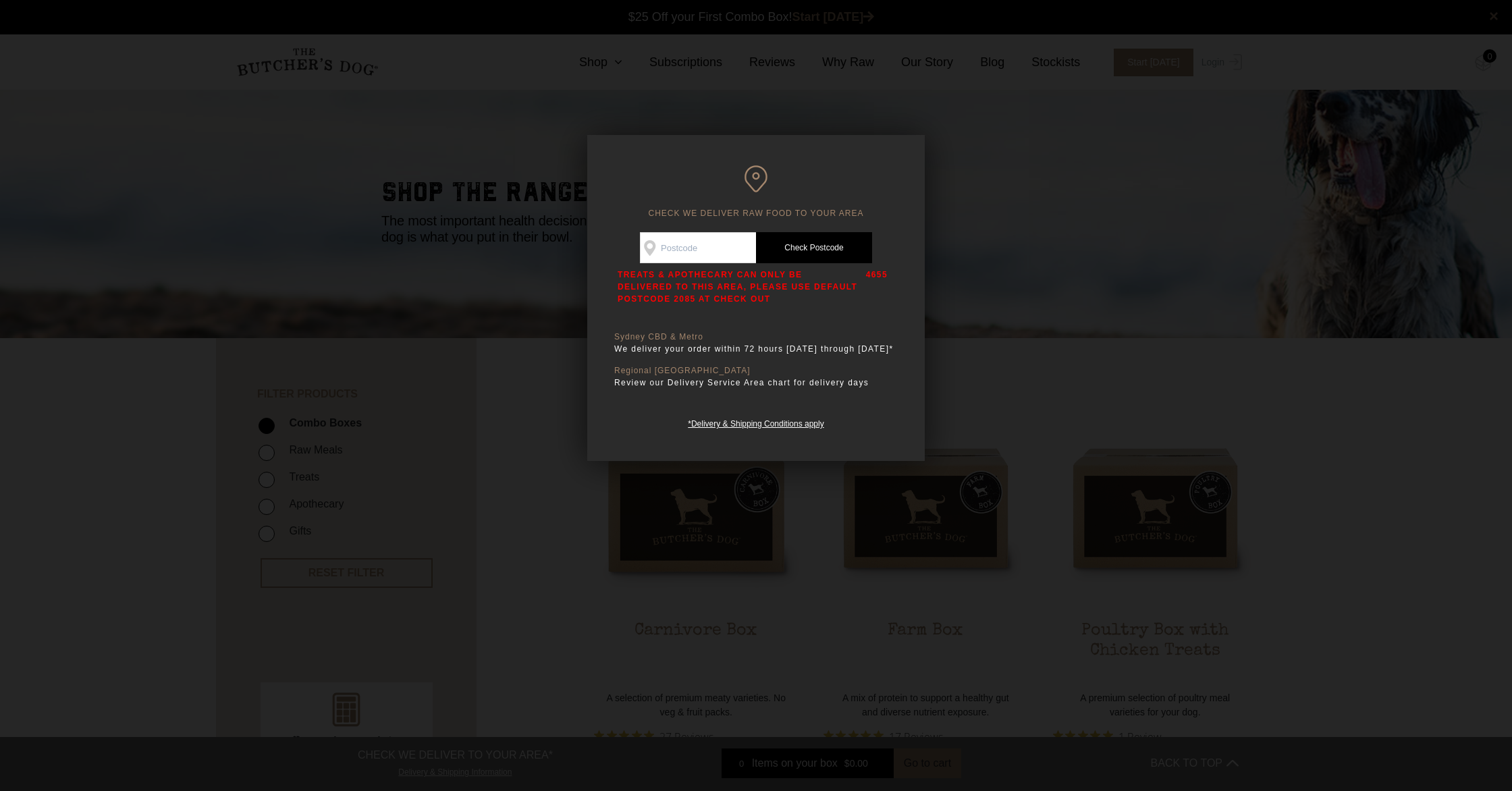
click at [1014, 252] on div at bounding box center [756, 395] width 1512 height 791
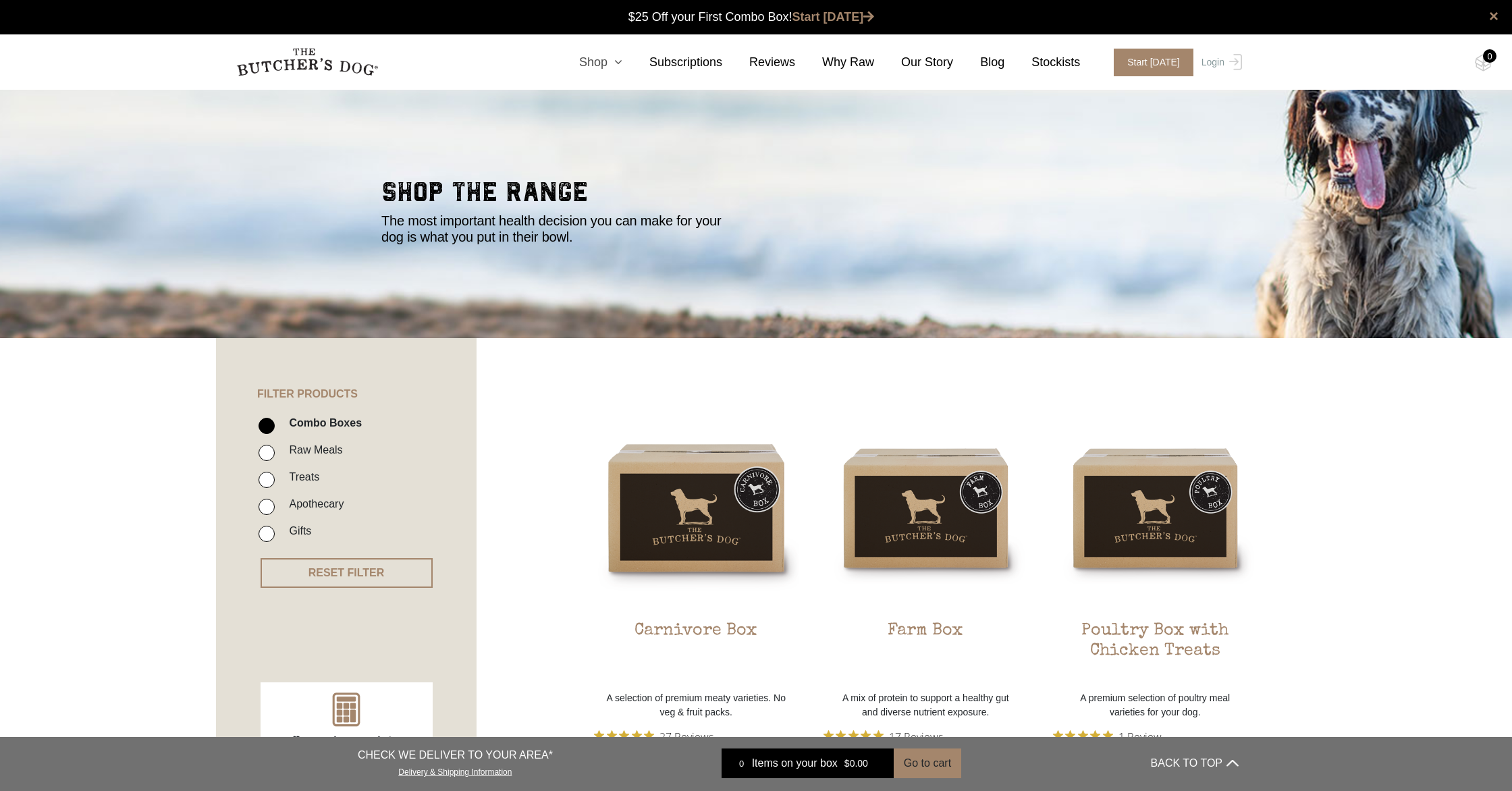
click at [600, 57] on link "Shop" at bounding box center [587, 62] width 70 height 18
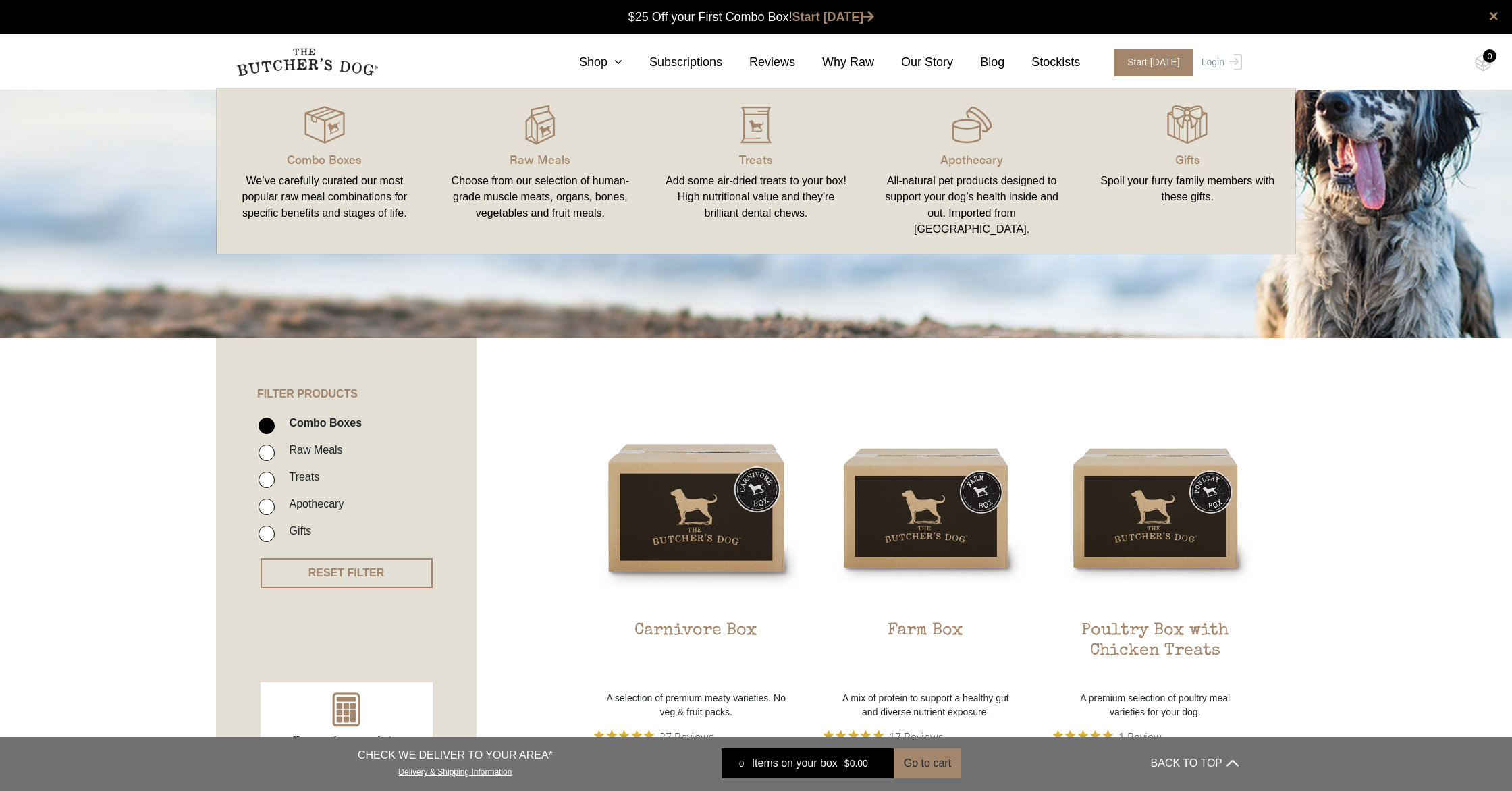
click at [963, 186] on div "All-natural pet products designed to support your dog’s health inside and out. …" at bounding box center [972, 205] width 183 height 65
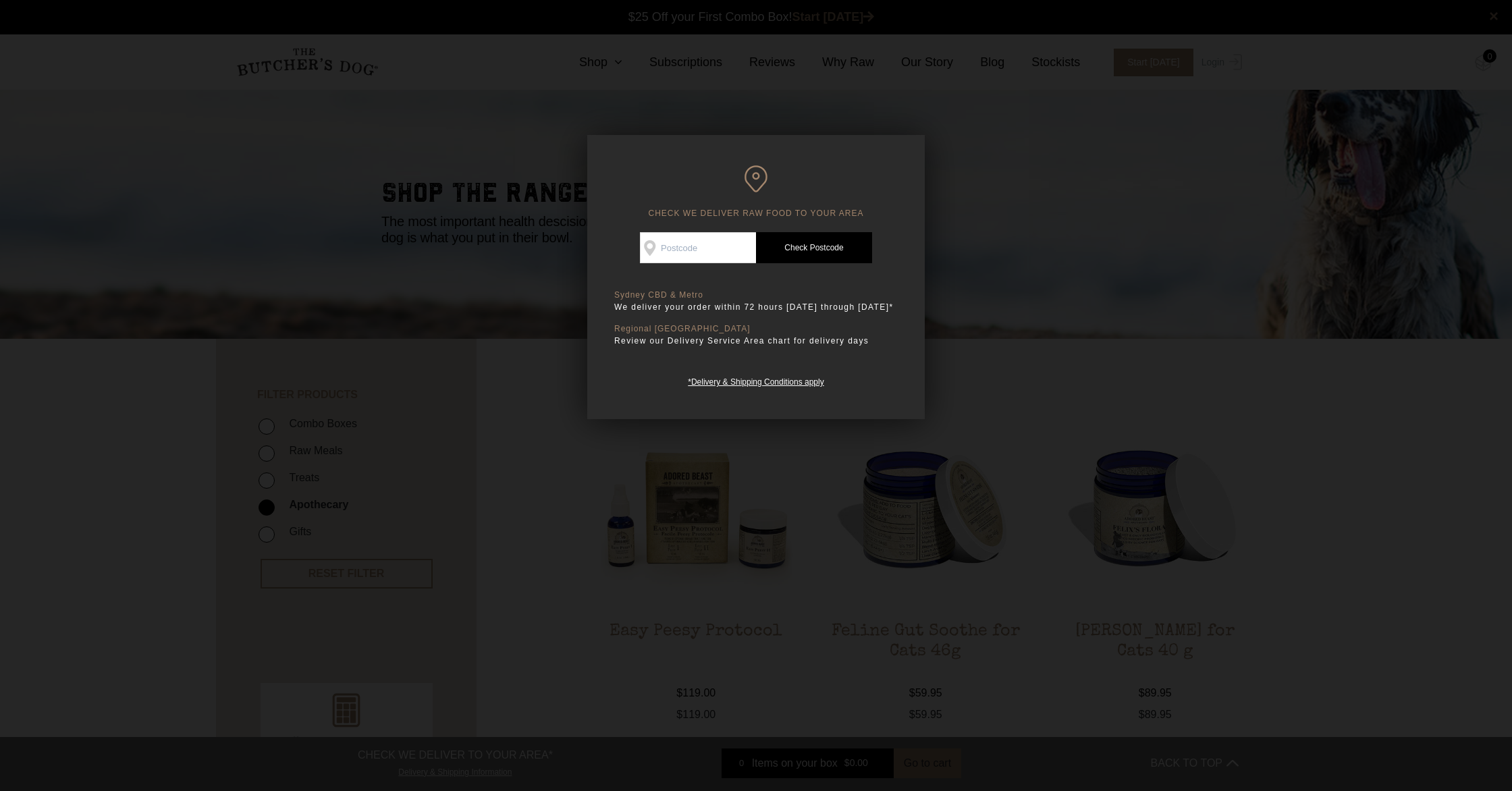
scroll to position [1, 0]
click at [964, 175] on div at bounding box center [756, 395] width 1512 height 791
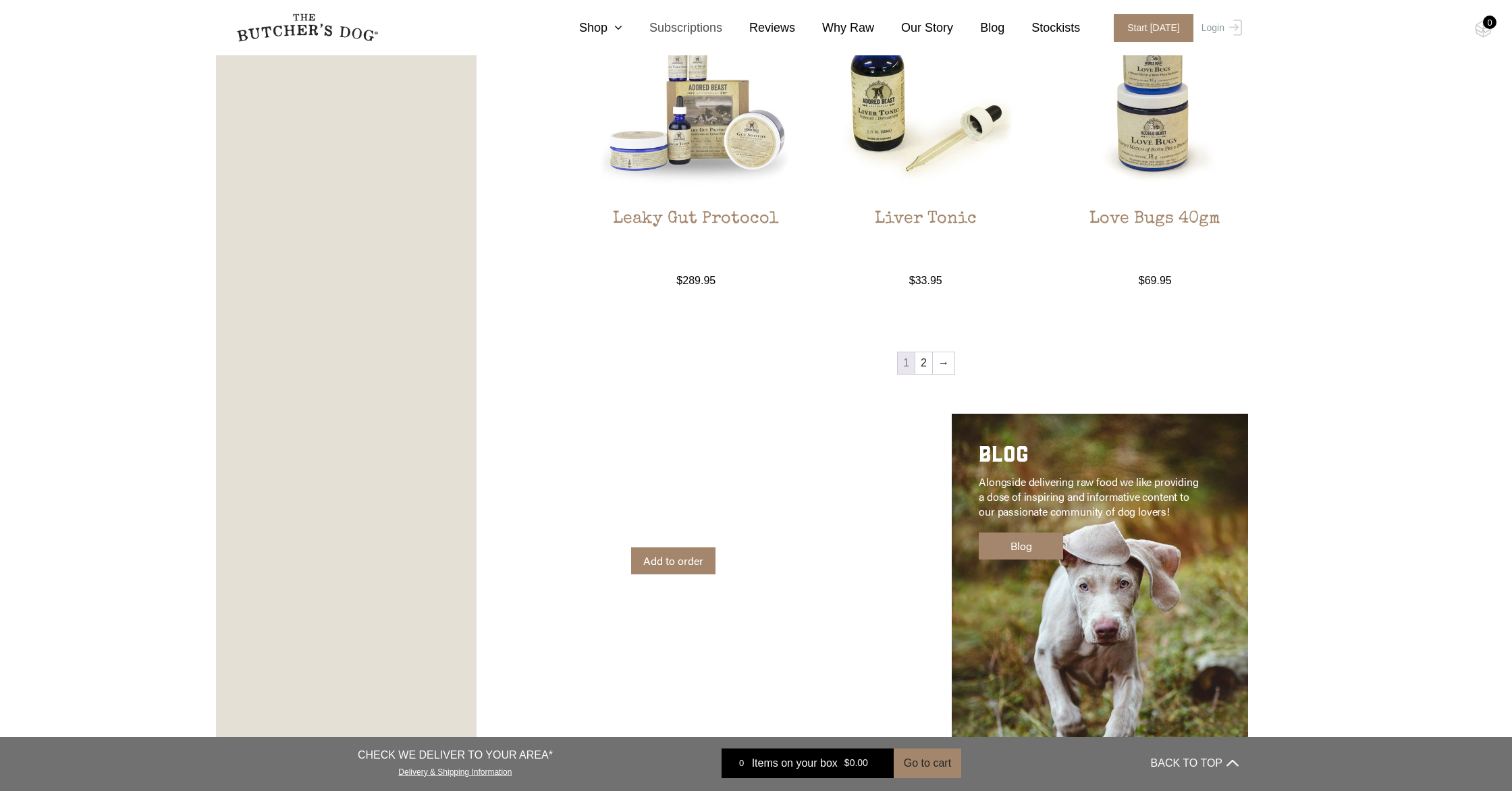
scroll to position [1368, 0]
